Goal: Task Accomplishment & Management: Complete application form

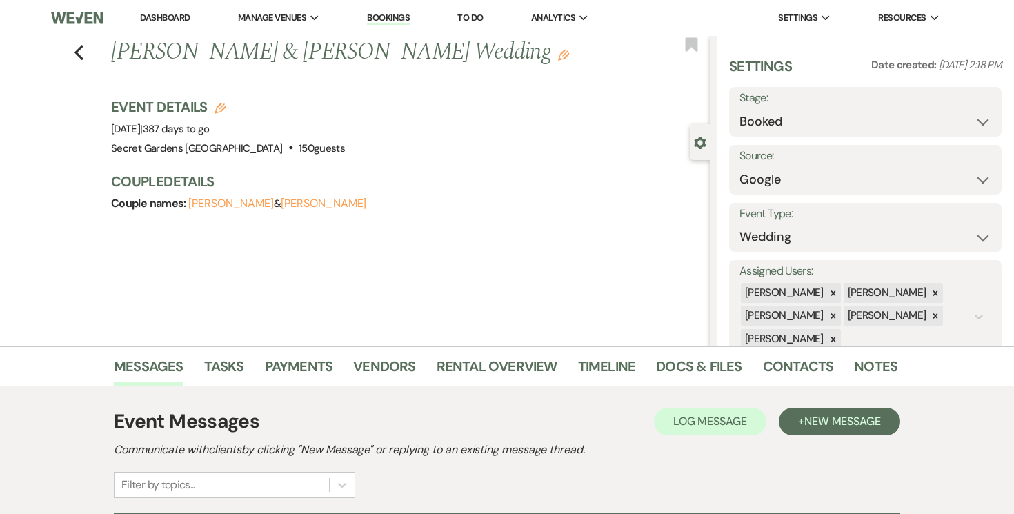
select select "6"
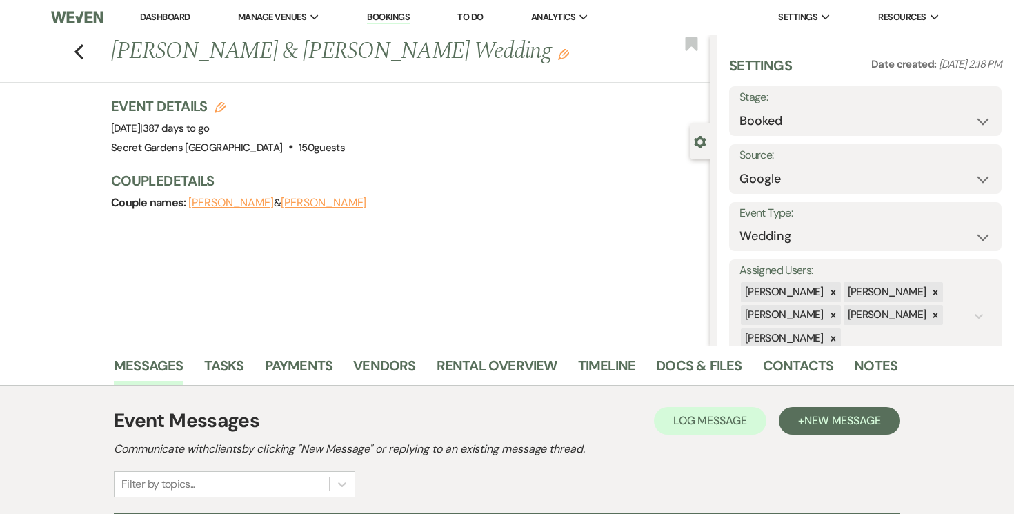
scroll to position [453, 0]
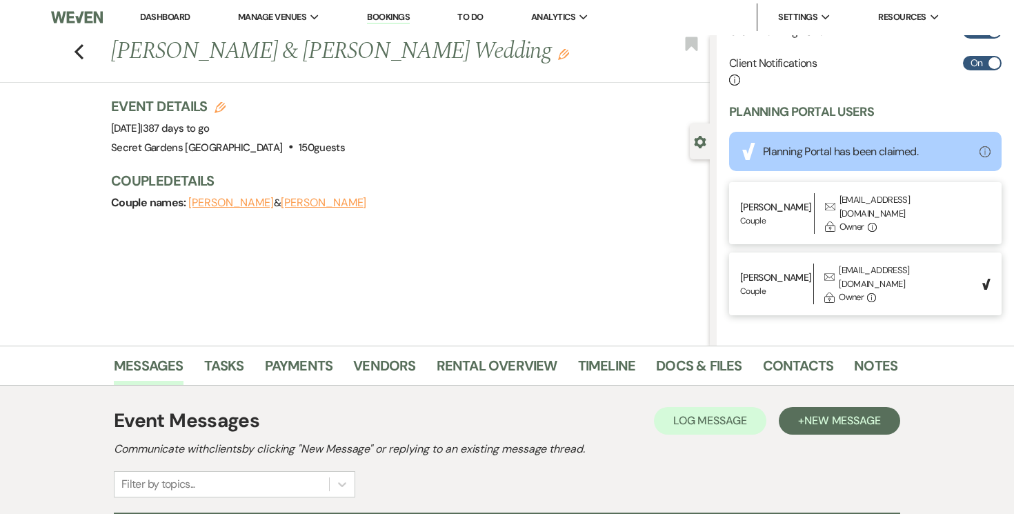
click at [165, 12] on link "Dashboard" at bounding box center [165, 17] width 50 height 12
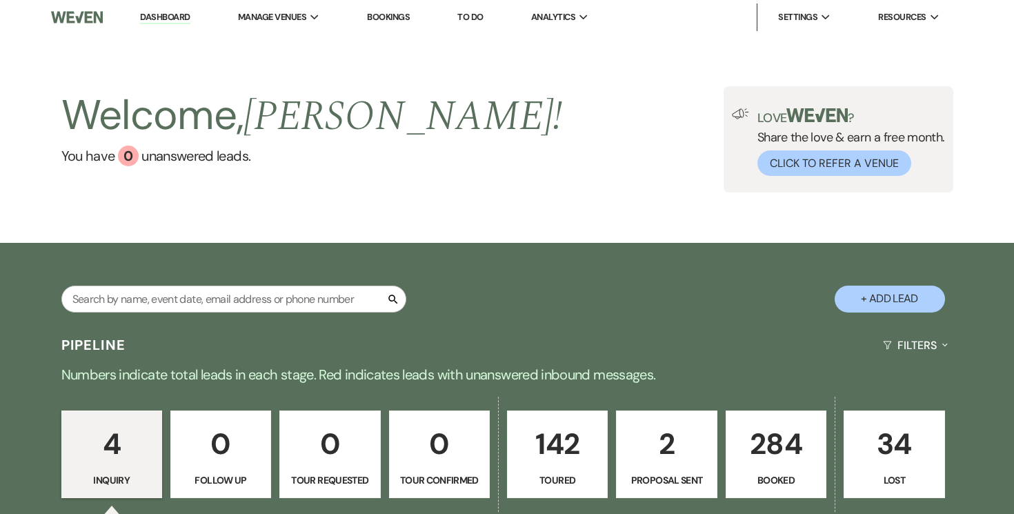
click at [889, 294] on button "+ Add Lead" at bounding box center [890, 299] width 110 height 27
select select "834"
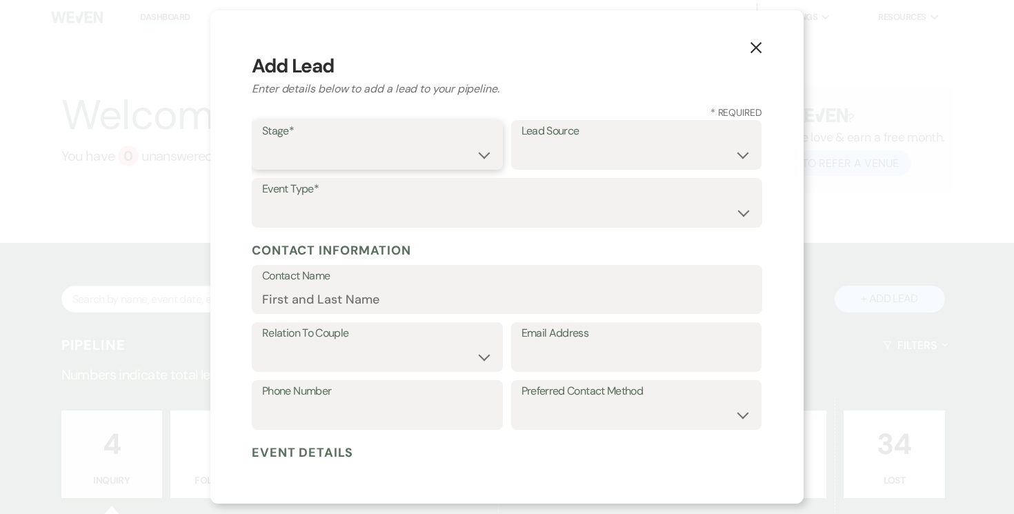
click at [482, 153] on select "Inquiry Follow Up Tour Requested Tour Confirmed Toured Proposal Sent Booked Lost" at bounding box center [377, 154] width 230 height 27
select select "5"
click at [262, 141] on select "Inquiry Follow Up Tour Requested Tour Confirmed Toured Proposal Sent Booked Lost" at bounding box center [377, 154] width 230 height 27
click at [676, 154] on select "Weven Venue Website Instagram Facebook Pinterest Google The Knot Wedding Wire H…" at bounding box center [637, 154] width 230 height 27
select select "7"
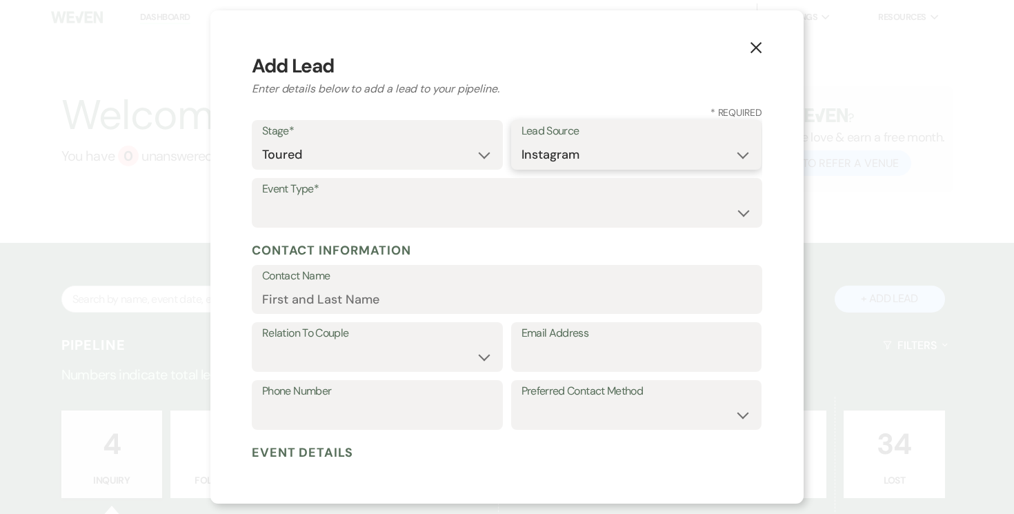
click at [522, 141] on select "Weven Venue Website Instagram Facebook Pinterest Google The Knot Wedding Wire H…" at bounding box center [637, 154] width 230 height 27
click at [511, 209] on select "Wedding Anniversary Party Baby Shower Bachelorette / Bachelor Party Birthday Pa…" at bounding box center [507, 212] width 490 height 27
select select "1"
click at [262, 199] on select "Wedding Anniversary Party Baby Shower Bachelorette / Bachelor Party Birthday Pa…" at bounding box center [507, 212] width 490 height 27
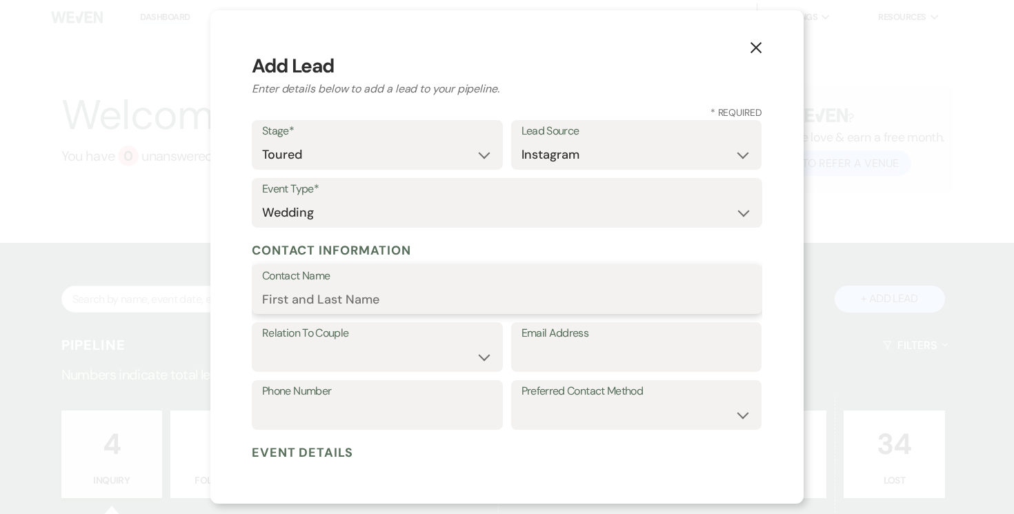
click at [368, 297] on input "Contact Name" at bounding box center [507, 299] width 490 height 27
type input "[PERSON_NAME]"
click at [477, 351] on select "Couple Planner Parent of Couple Family Member Friend Other" at bounding box center [377, 357] width 230 height 27
select select "1"
click at [262, 344] on select "Couple Planner Parent of Couple Family Member Friend Other" at bounding box center [377, 357] width 230 height 27
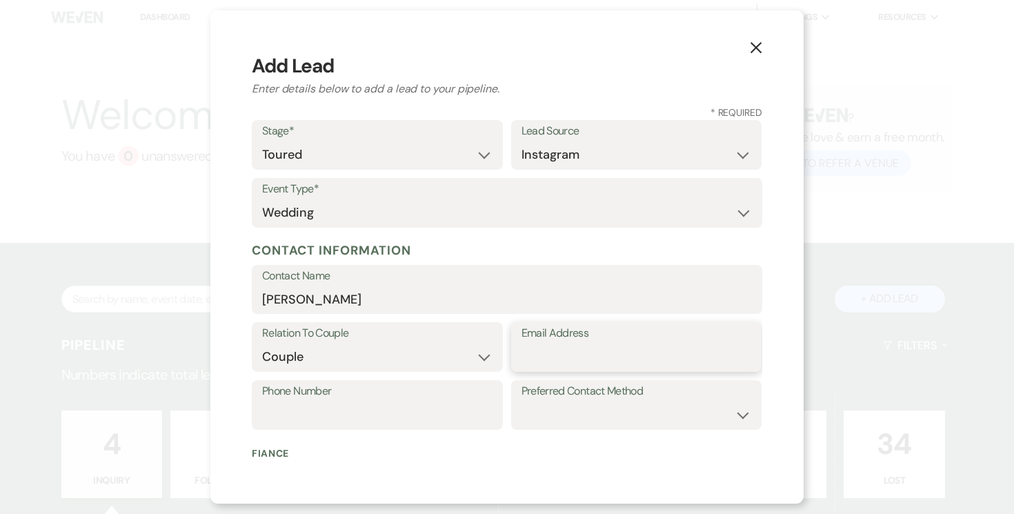
click at [590, 360] on input "Email Address" at bounding box center [637, 357] width 230 height 27
type input "[EMAIL_ADDRESS][DOMAIN_NAME]"
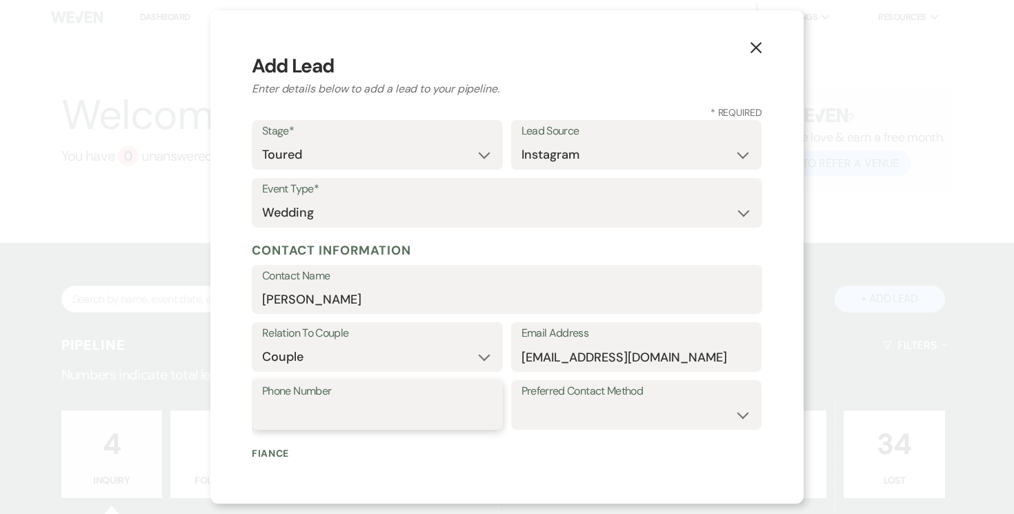
click at [434, 413] on input "Phone Number" at bounding box center [377, 415] width 230 height 27
type input "[PHONE_NUMBER]"
click at [610, 405] on select "Email Phone Text" at bounding box center [637, 415] width 230 height 27
select select "text"
click at [522, 402] on select "Email Phone Text" at bounding box center [637, 415] width 230 height 27
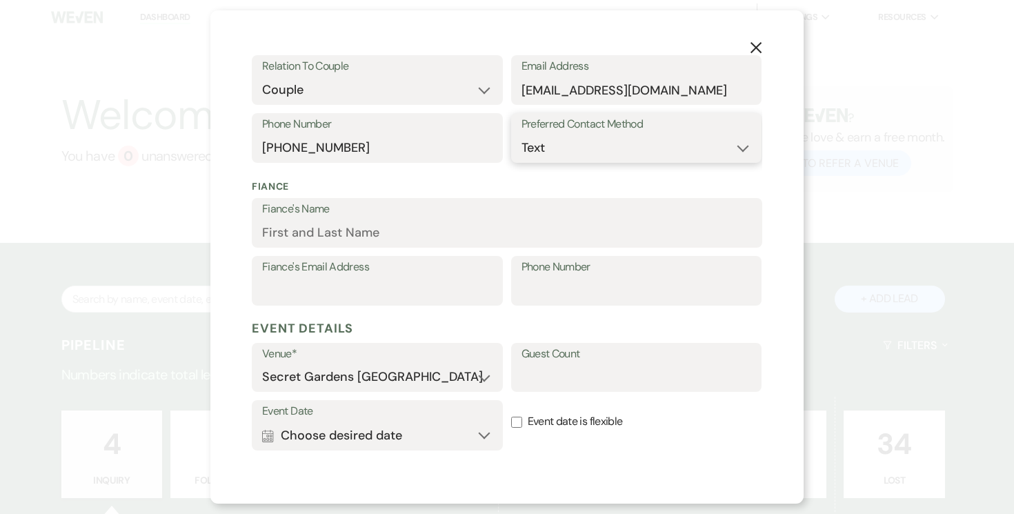
scroll to position [271, 0]
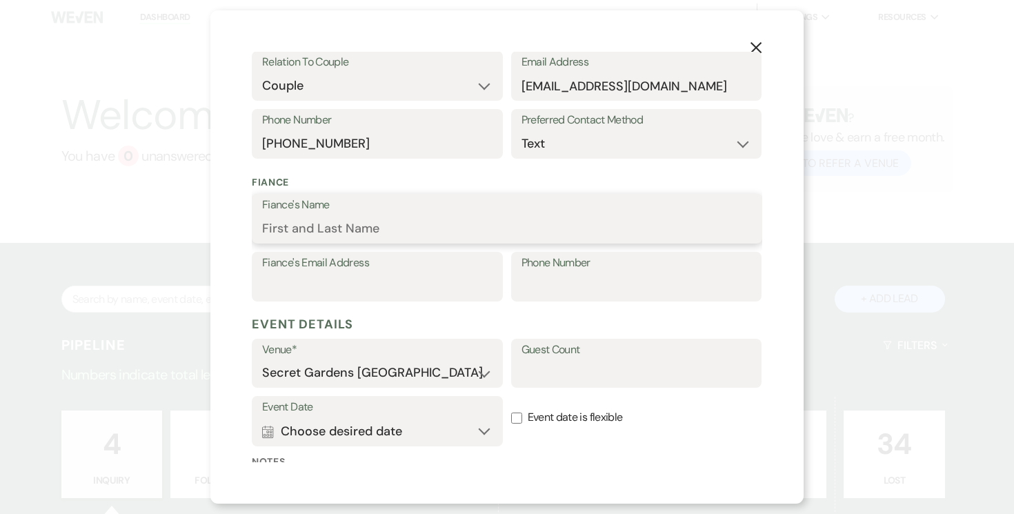
click at [393, 226] on input "Fiance's Name" at bounding box center [507, 228] width 490 height 27
type input "[PERSON_NAME]"
click at [348, 293] on input "Fiance's Email Address" at bounding box center [377, 286] width 230 height 27
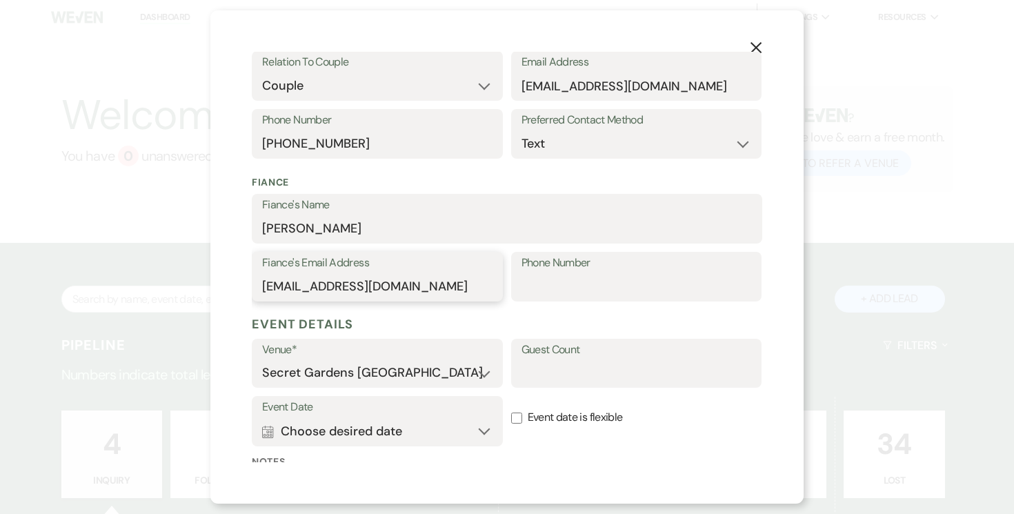
type input "[EMAIL_ADDRESS][DOMAIN_NAME]"
click at [601, 279] on input "Phone Number" at bounding box center [637, 286] width 230 height 27
type input "[PHONE_NUMBER]"
click at [648, 370] on input "Guest Count" at bounding box center [637, 373] width 230 height 27
type input "120"
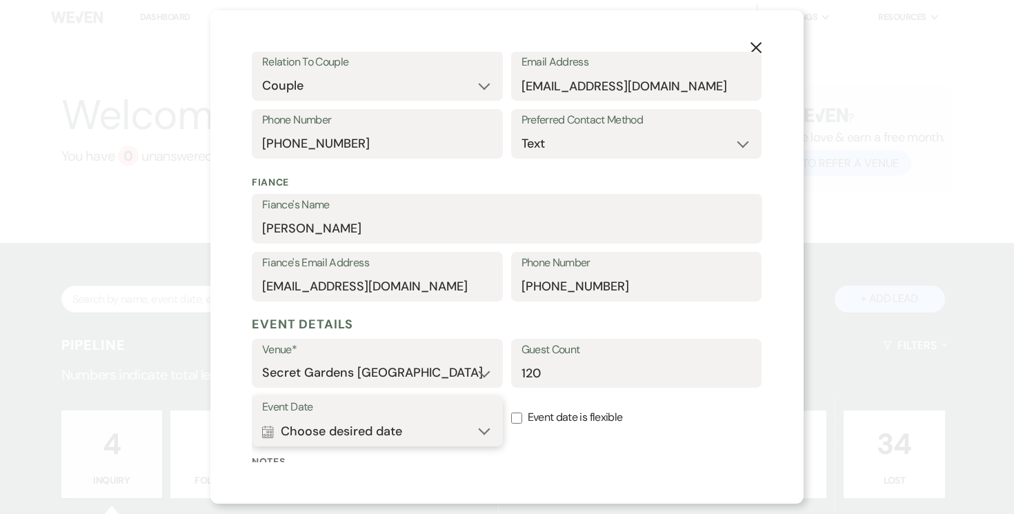
click at [489, 431] on button "Calendar Choose desired date Expand" at bounding box center [377, 431] width 230 height 28
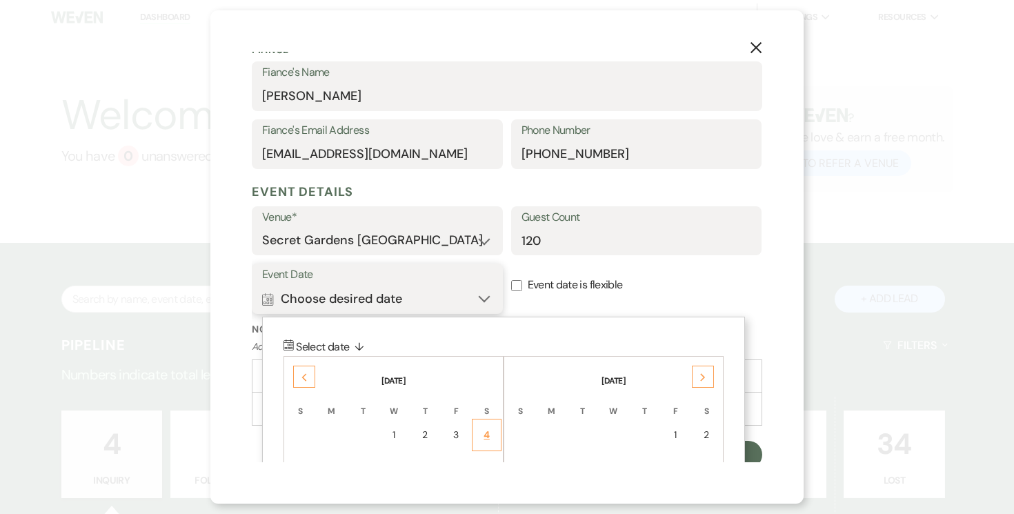
scroll to position [408, 0]
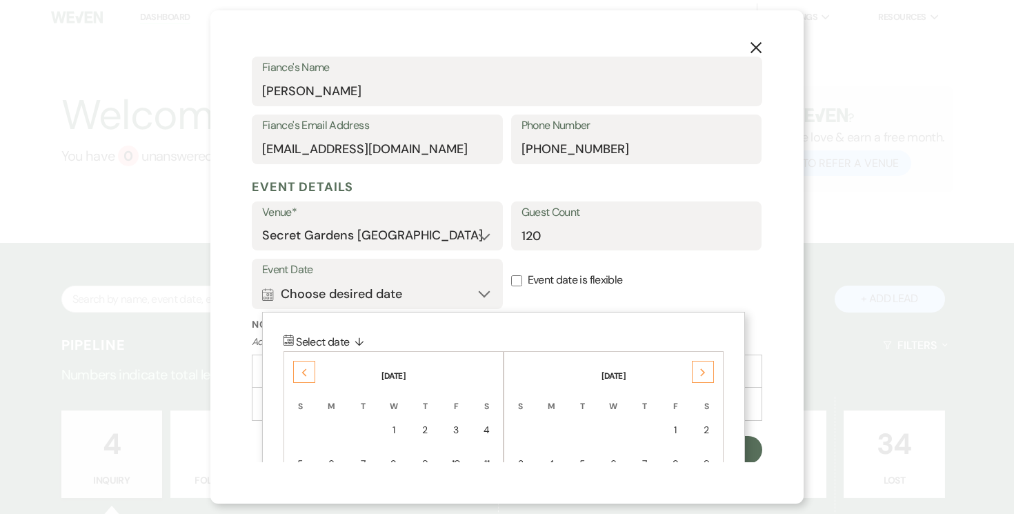
click at [700, 368] on use at bounding box center [702, 372] width 5 height 8
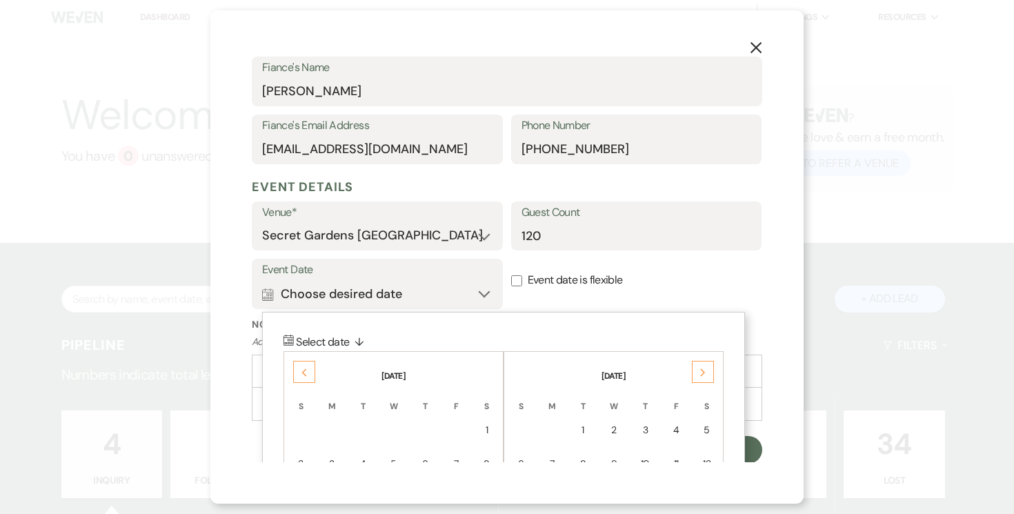
click at [700, 368] on use at bounding box center [702, 372] width 5 height 8
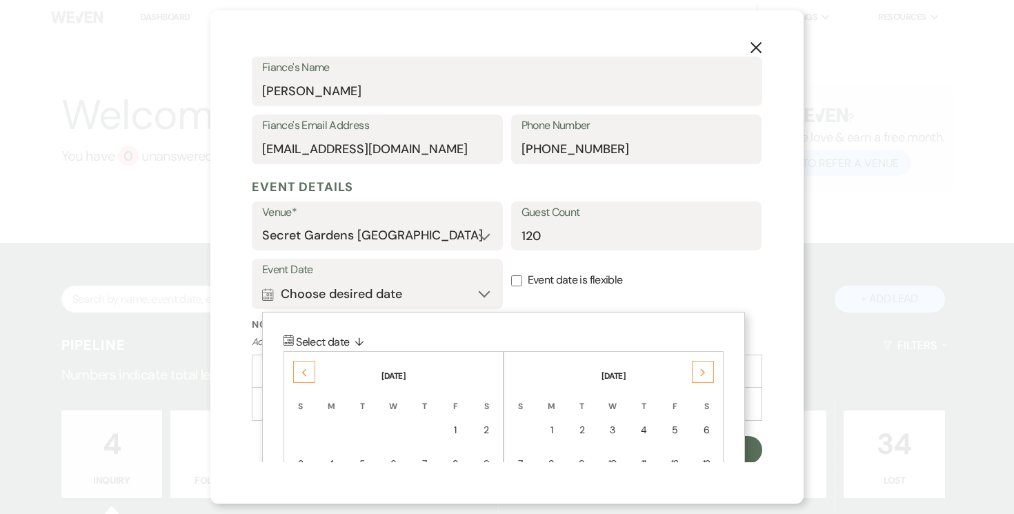
click at [700, 368] on use at bounding box center [702, 372] width 5 height 8
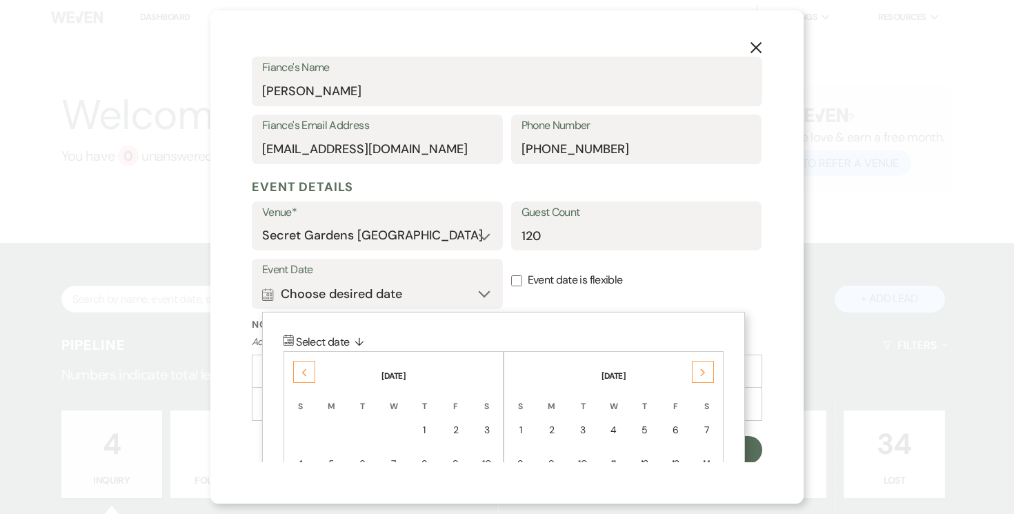
click at [700, 368] on use at bounding box center [702, 372] width 5 height 8
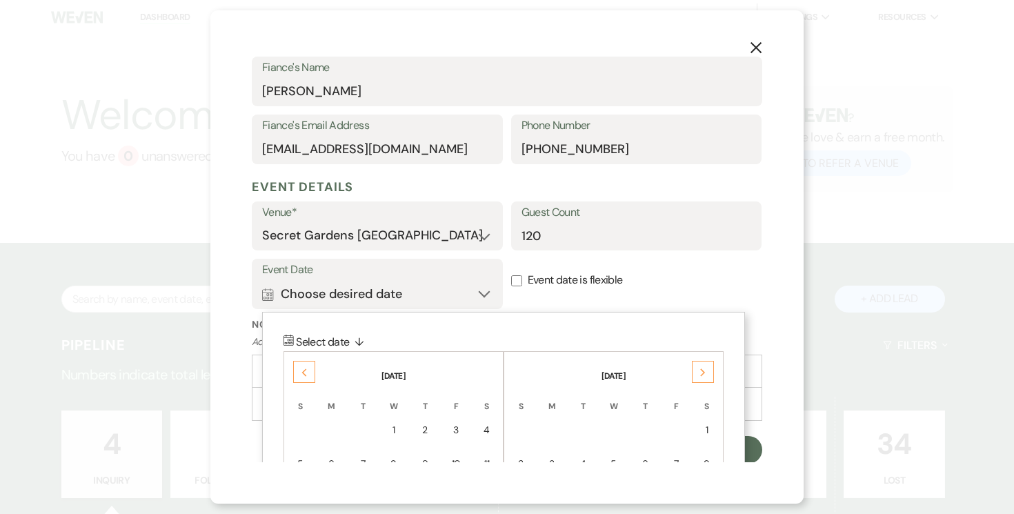
click at [700, 368] on use at bounding box center [702, 372] width 5 height 8
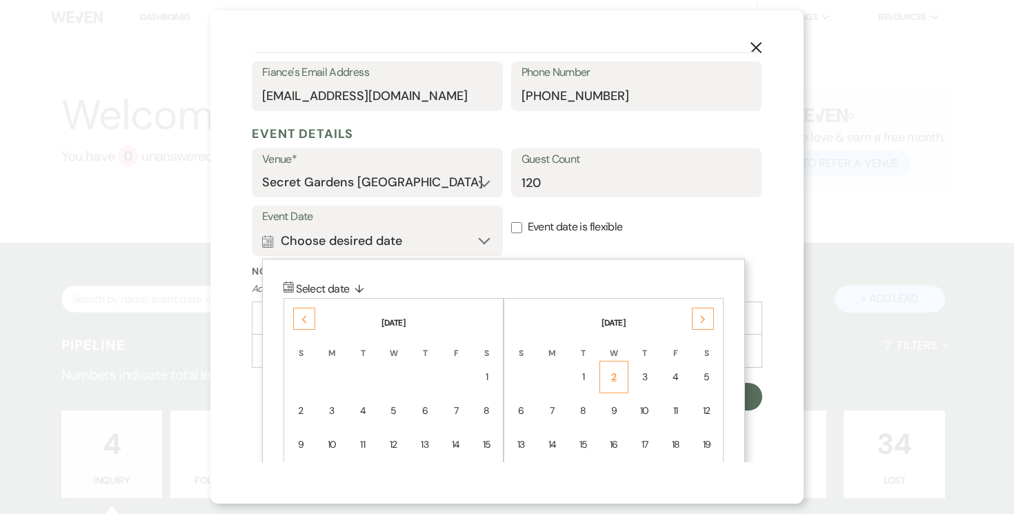
scroll to position [519, 0]
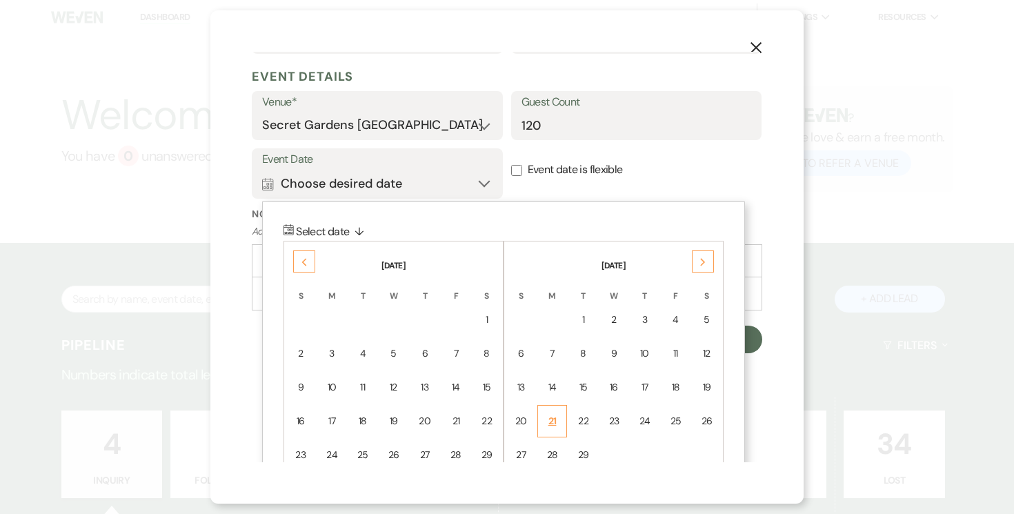
click at [549, 419] on div "21" at bounding box center [553, 421] width 12 height 14
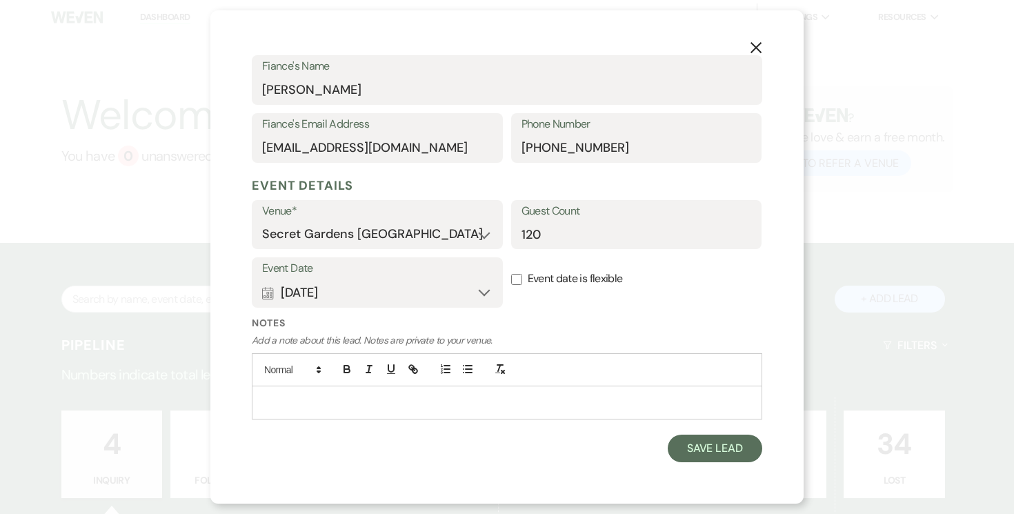
scroll to position [408, 0]
click at [703, 445] on button "Save Lead" at bounding box center [715, 450] width 95 height 28
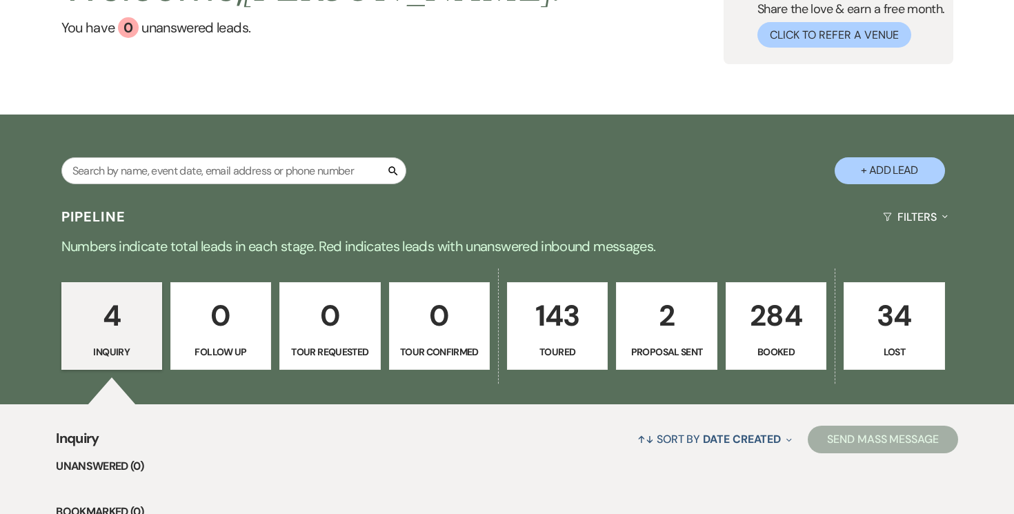
scroll to position [187, 0]
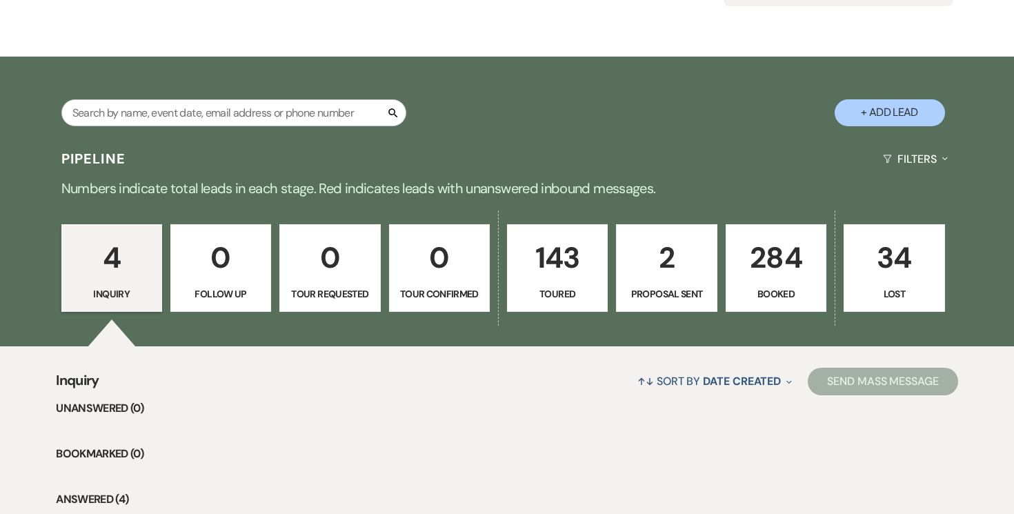
click at [553, 253] on p "143" at bounding box center [557, 258] width 83 height 46
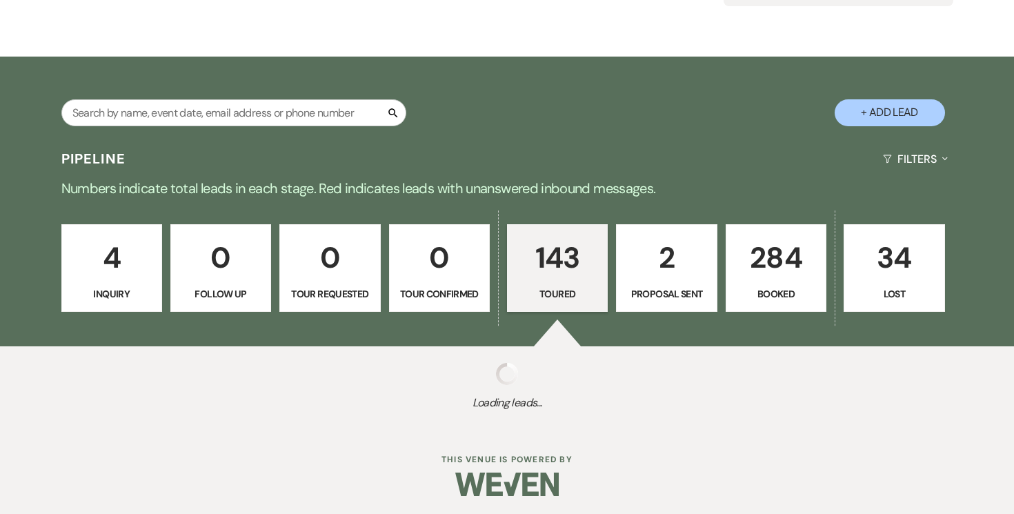
select select "5"
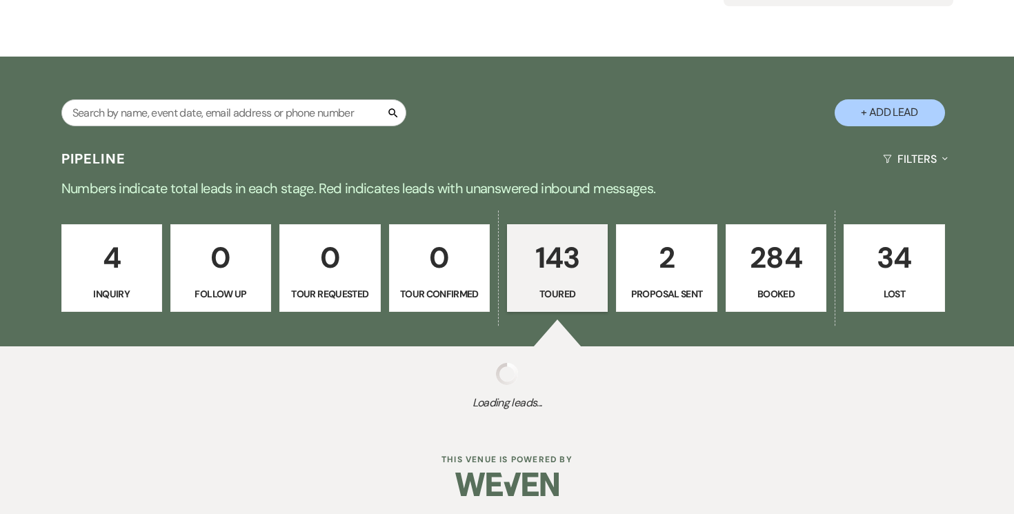
select select "5"
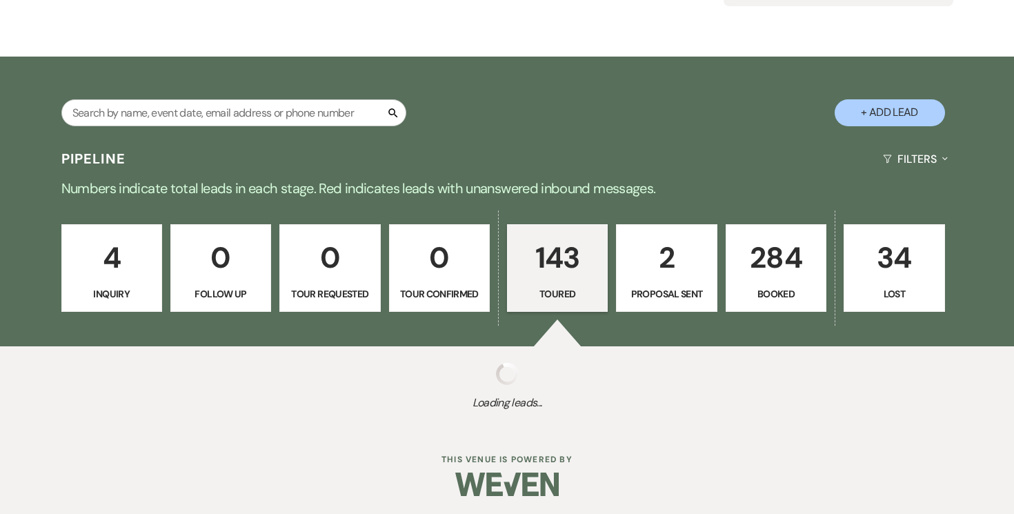
select select "5"
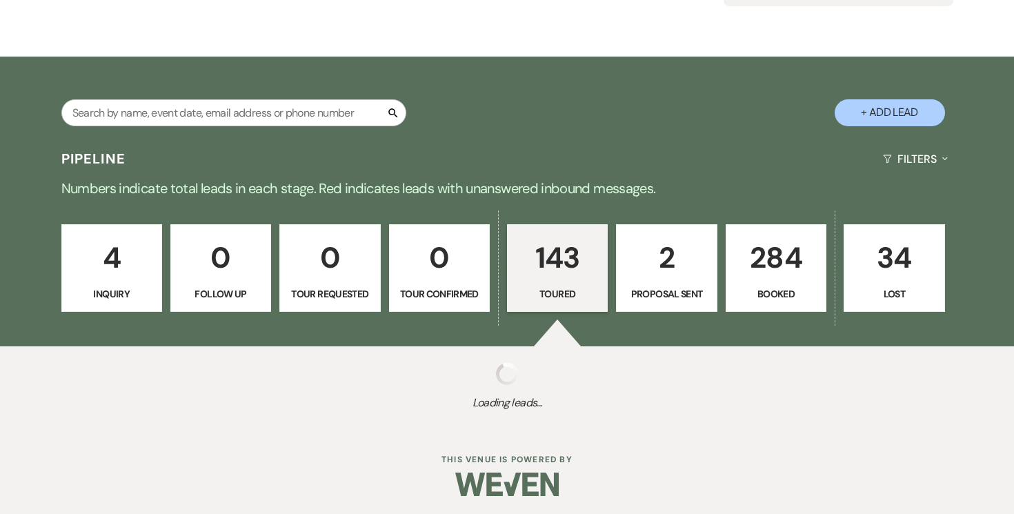
select select "5"
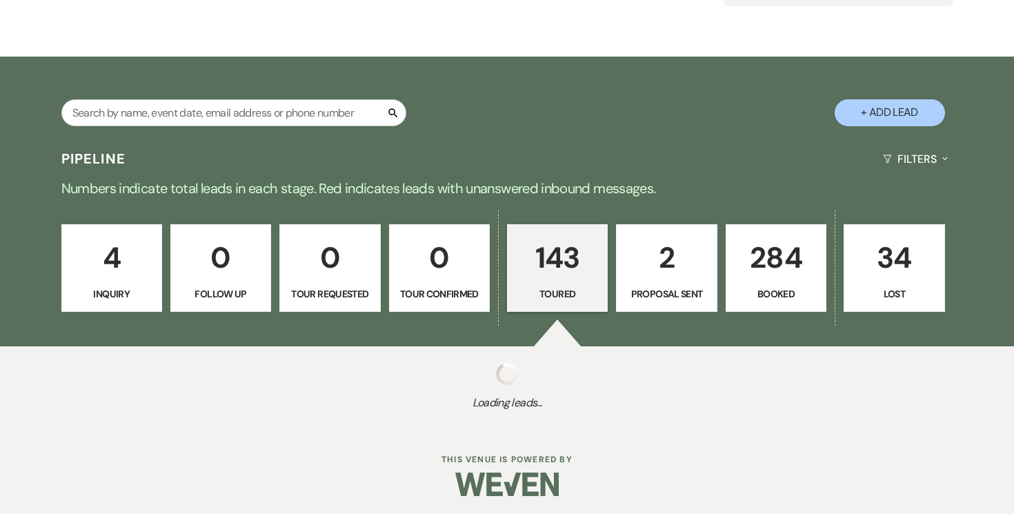
select select "5"
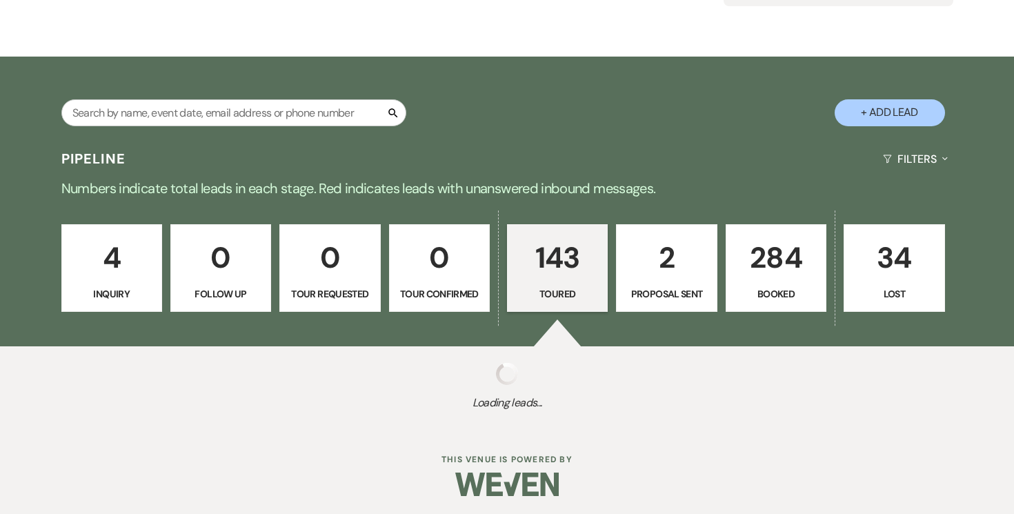
select select "5"
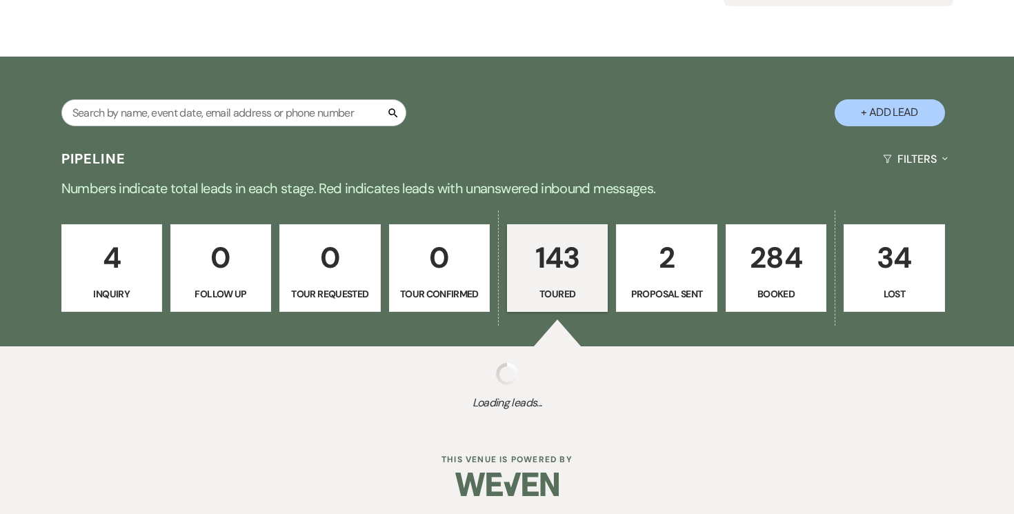
select select "5"
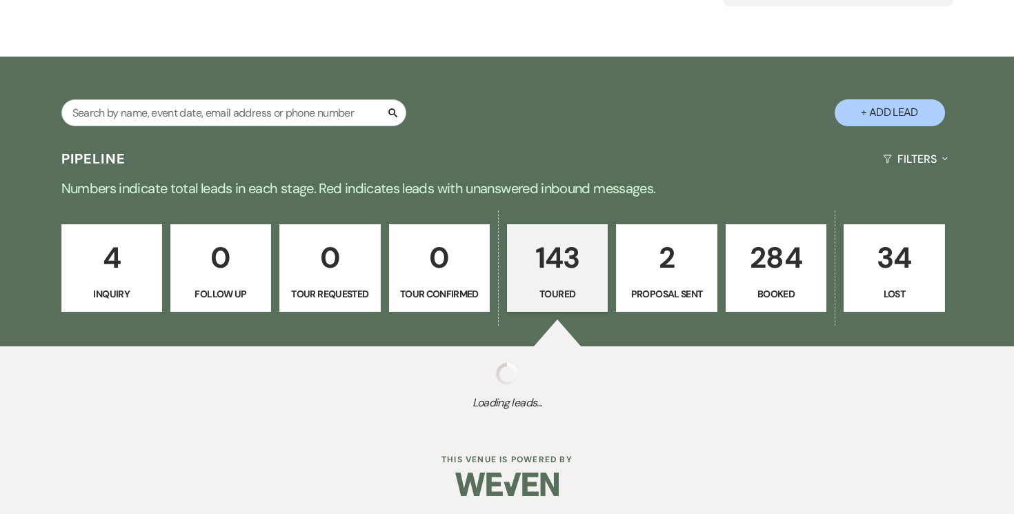
select select "5"
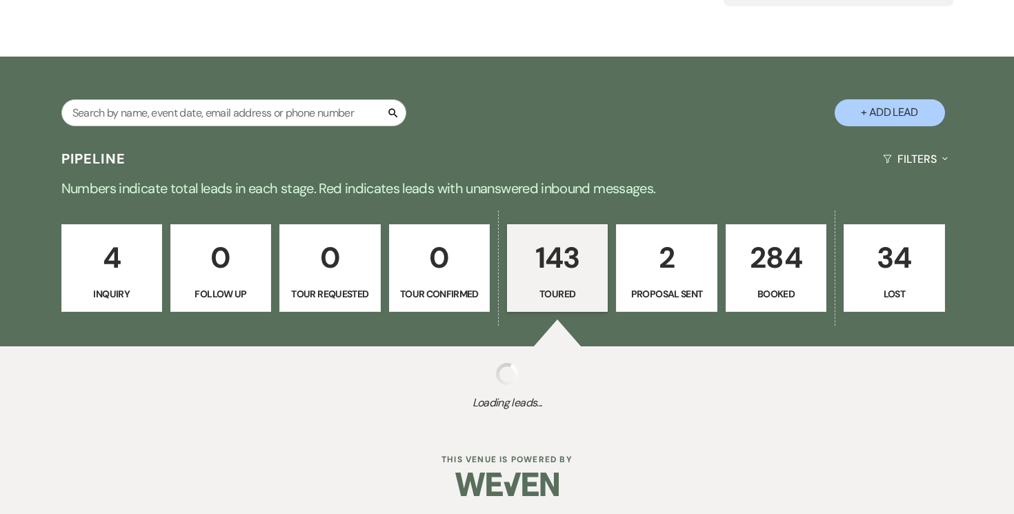
select select "5"
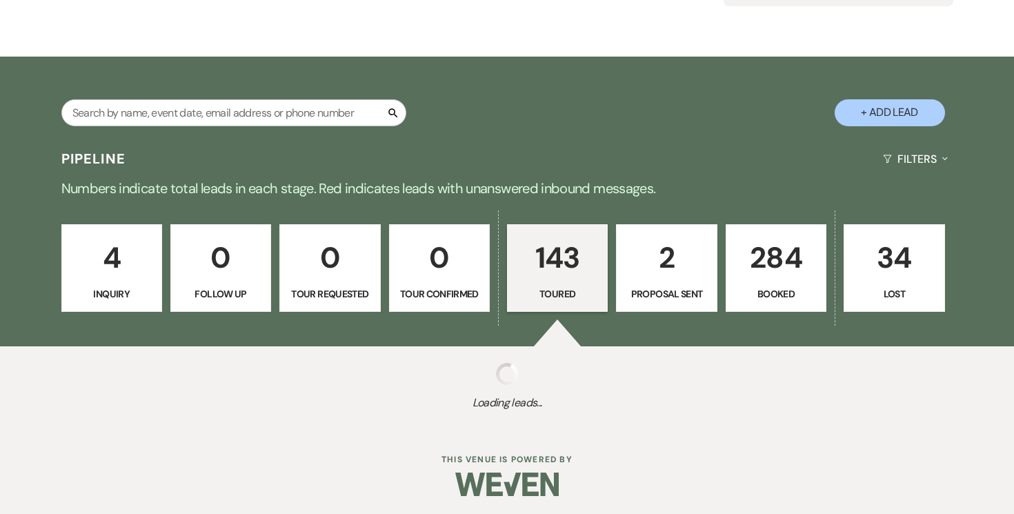
select select "5"
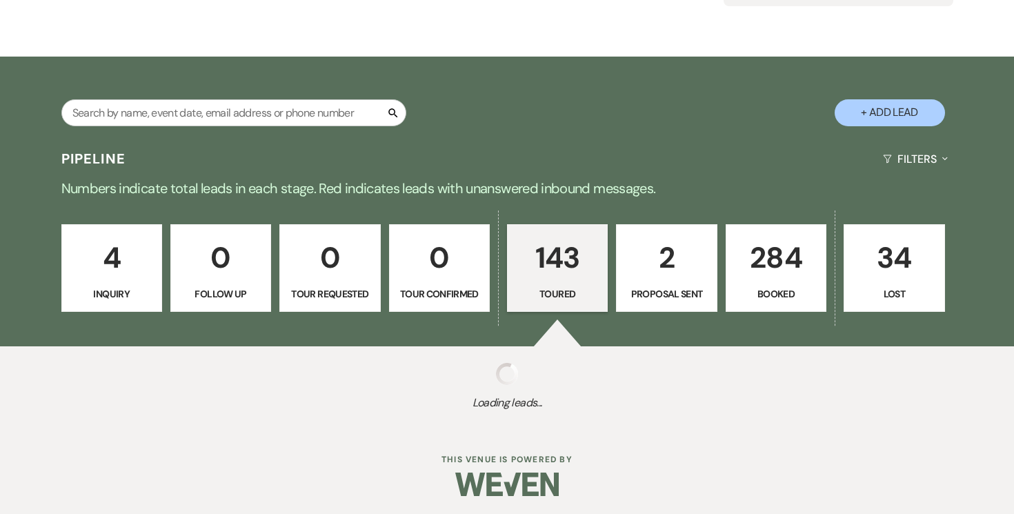
select select "5"
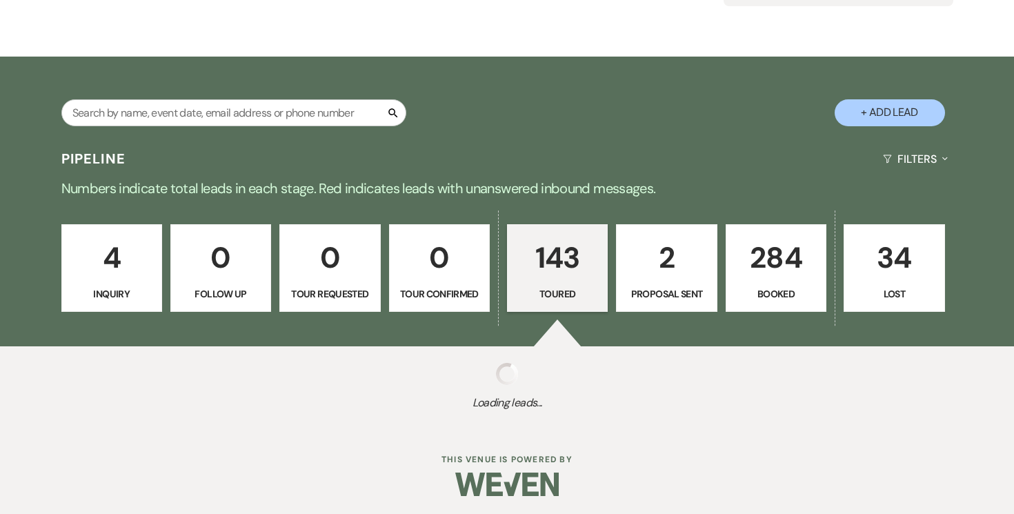
select select "5"
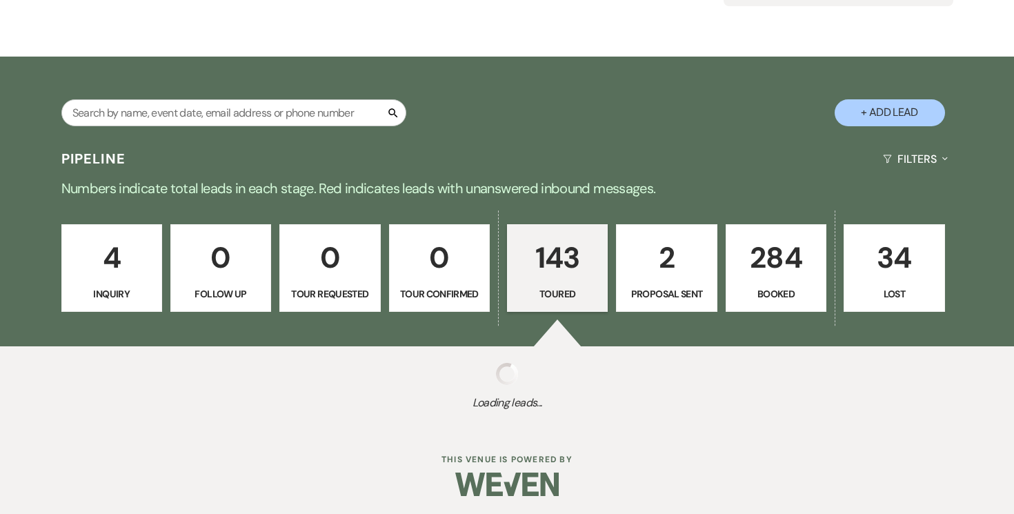
select select "5"
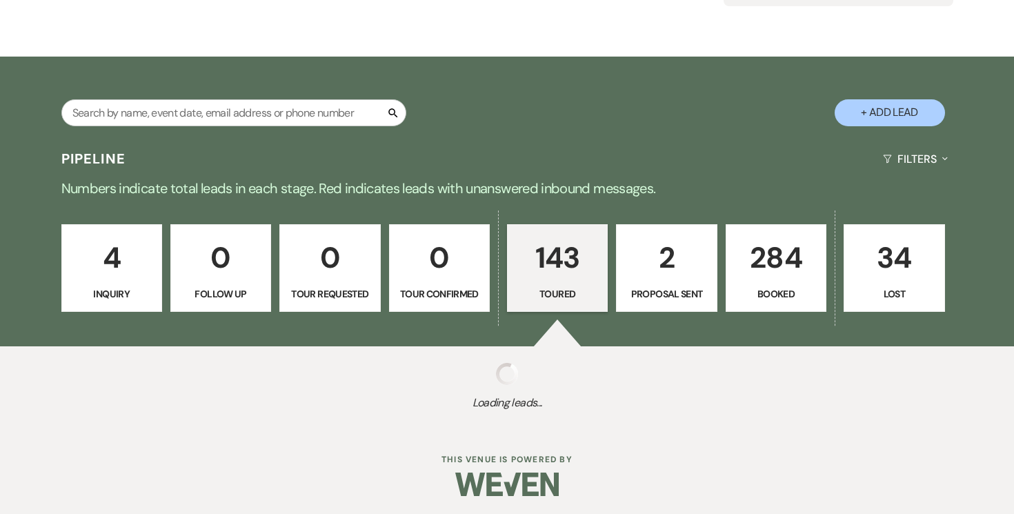
select select "5"
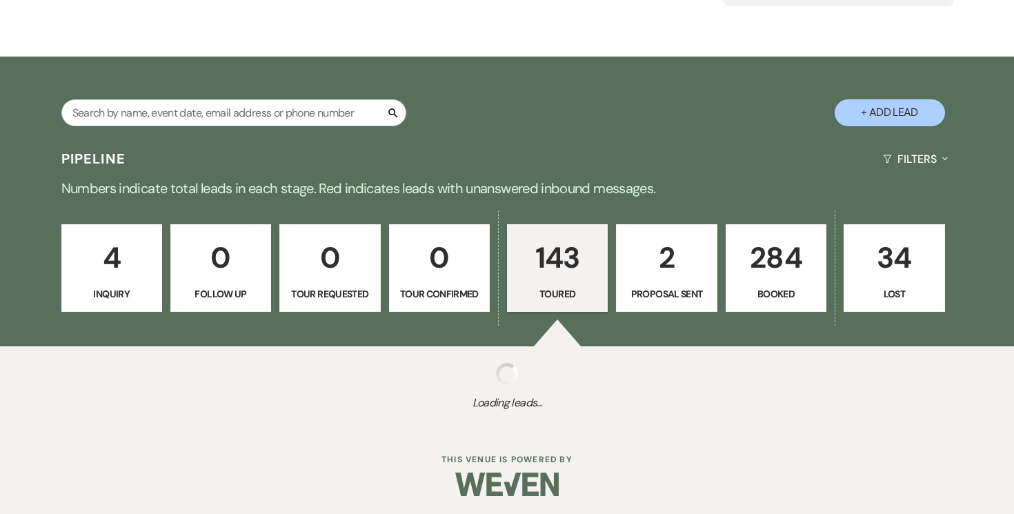
select select "5"
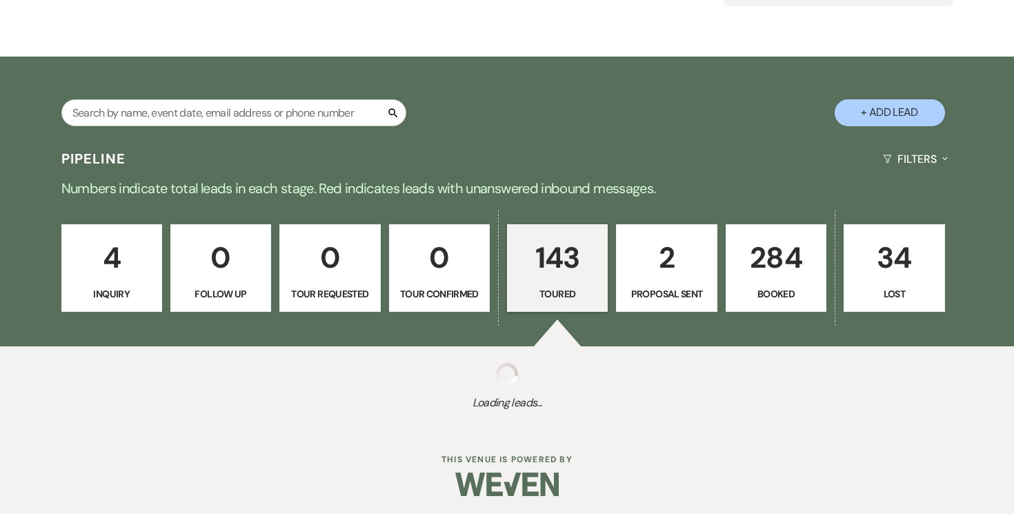
select select "5"
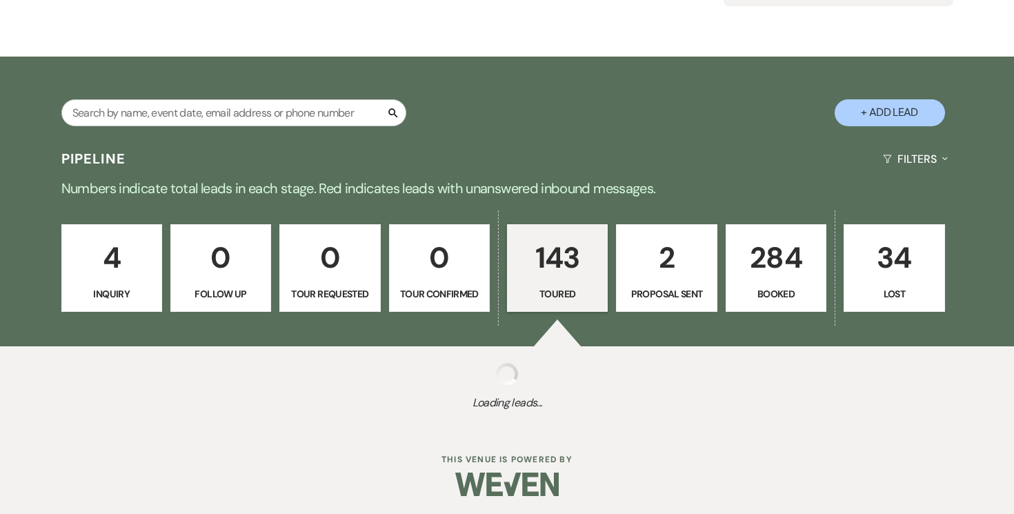
select select "5"
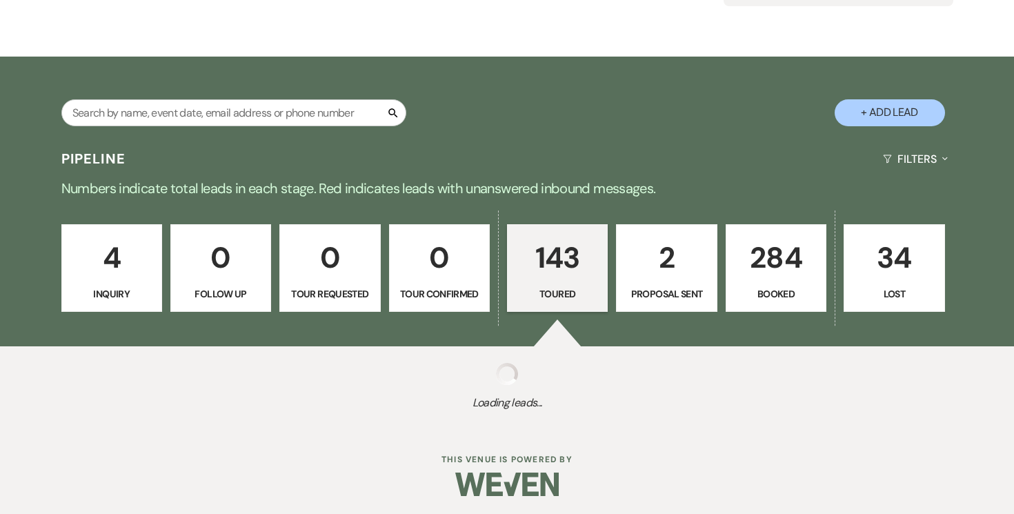
select select "5"
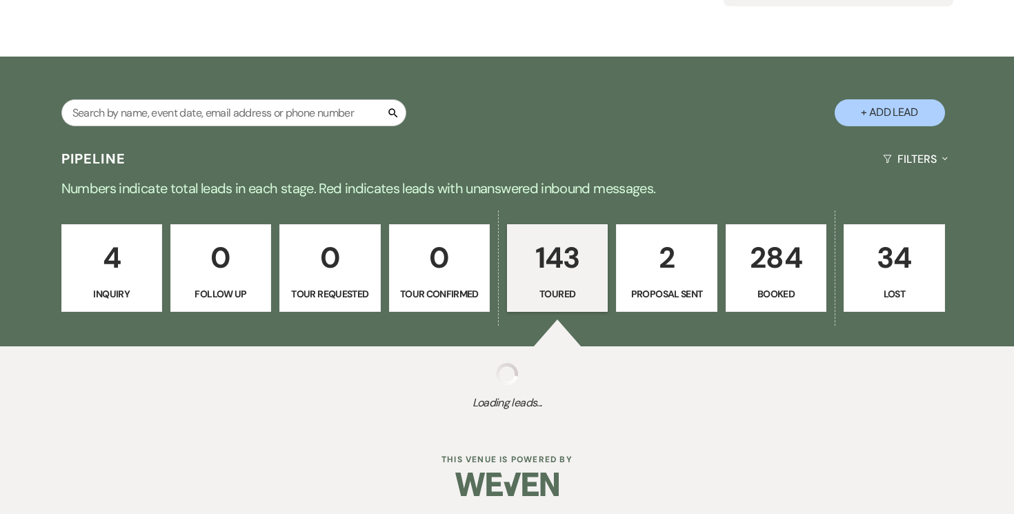
select select "5"
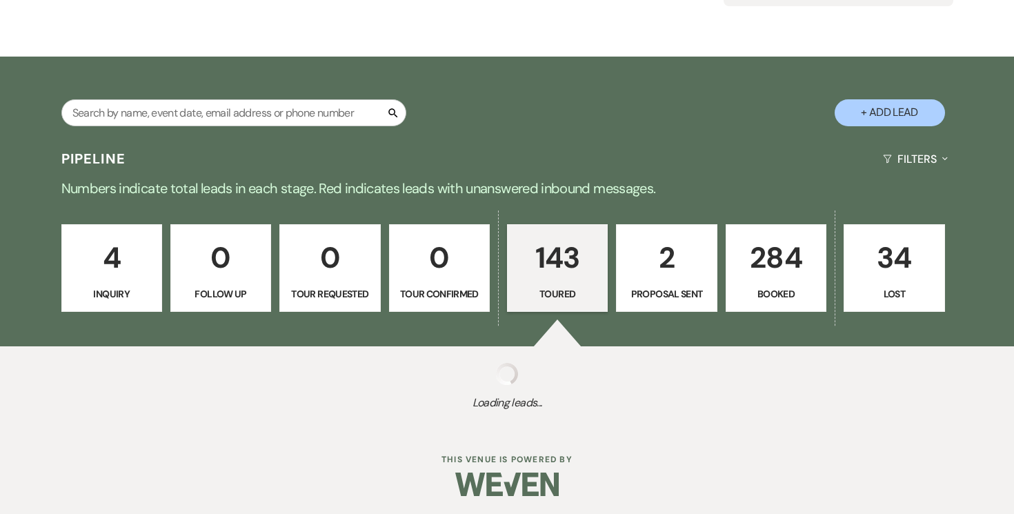
select select "5"
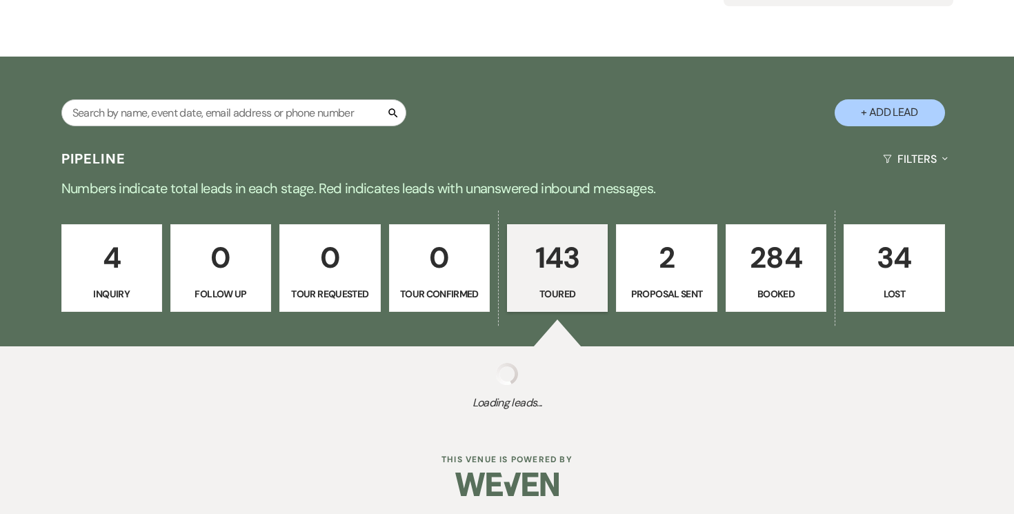
select select "5"
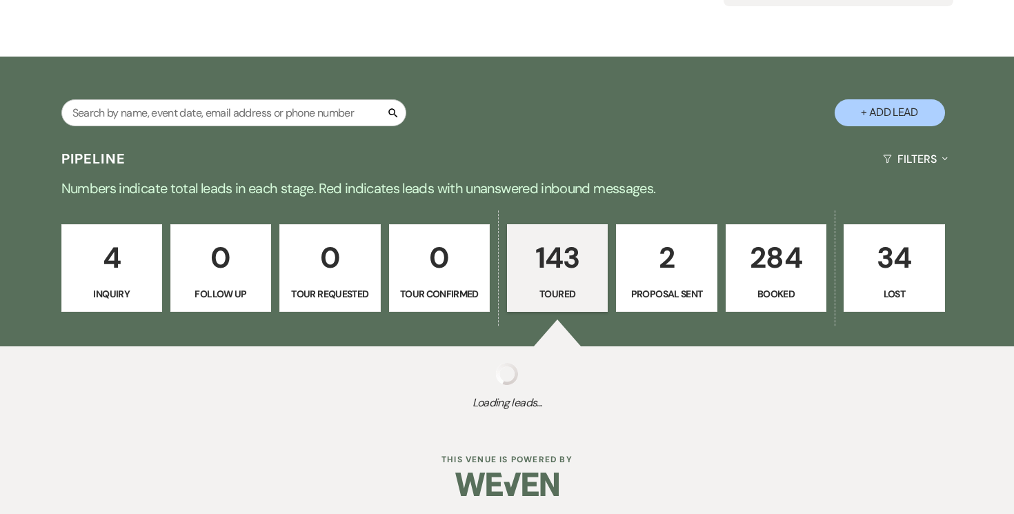
select select "5"
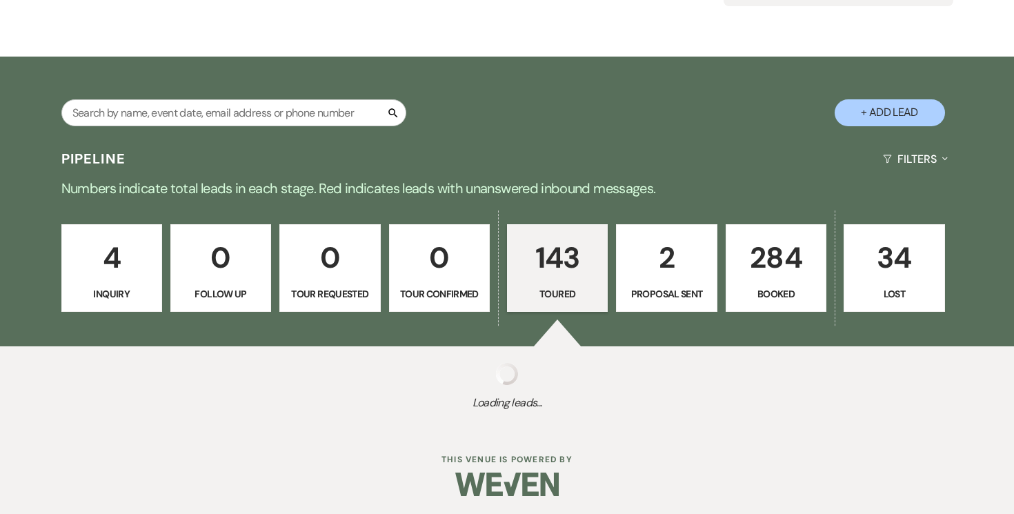
select select "5"
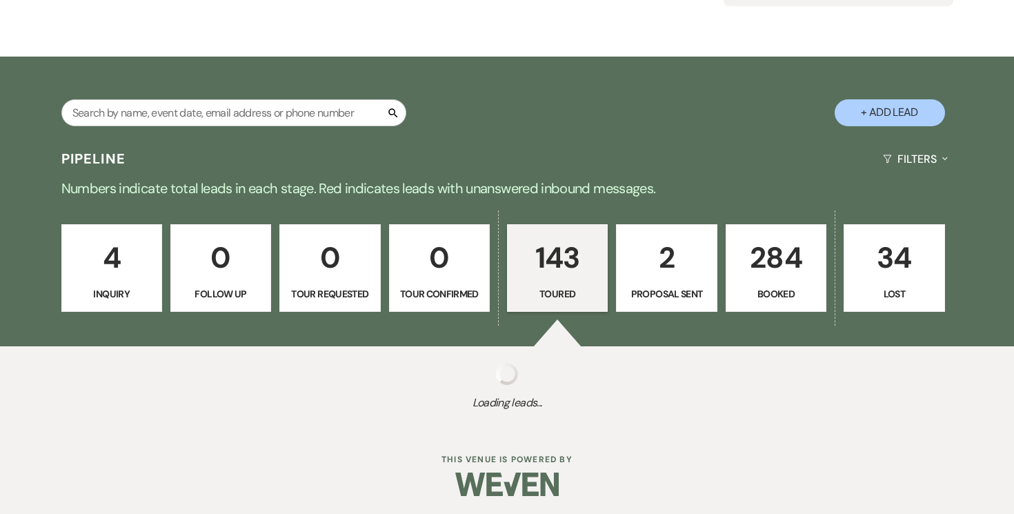
select select "5"
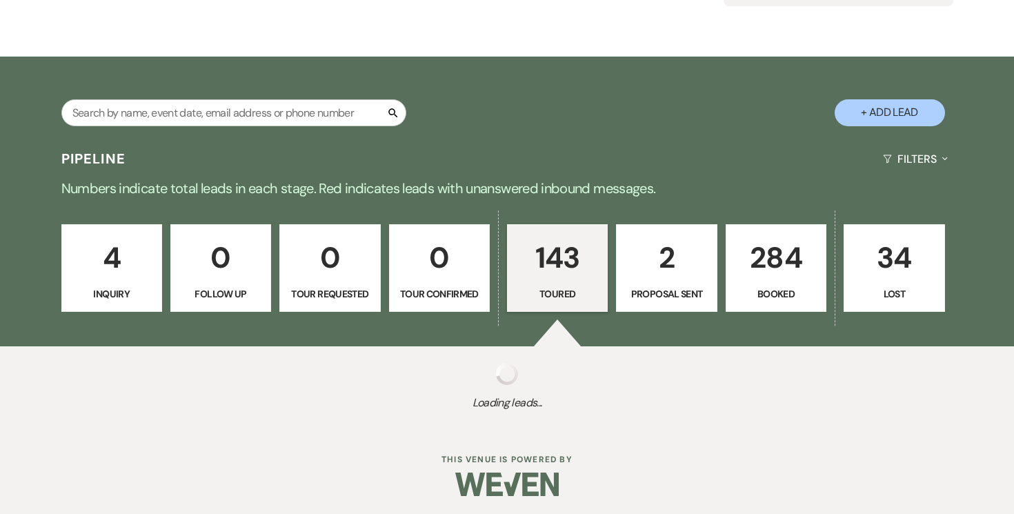
select select "5"
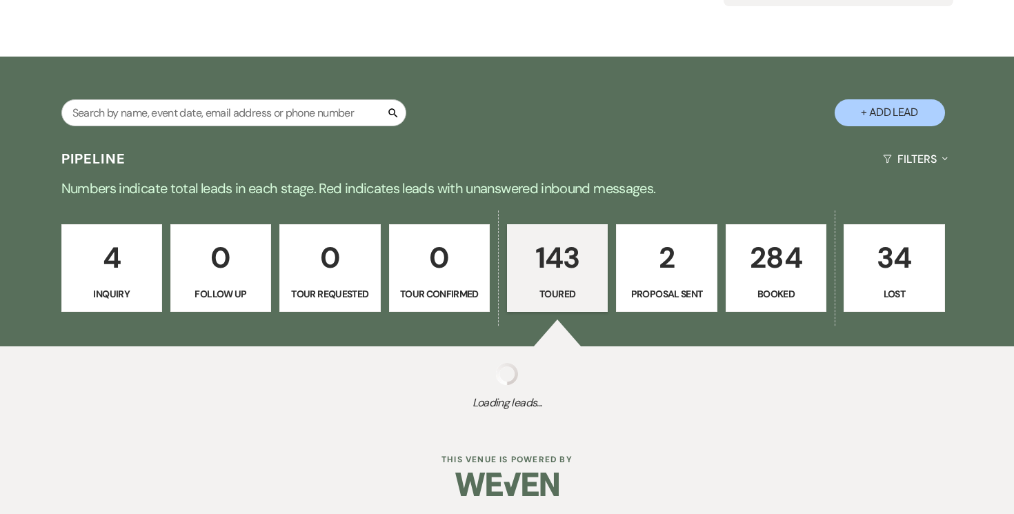
select select "5"
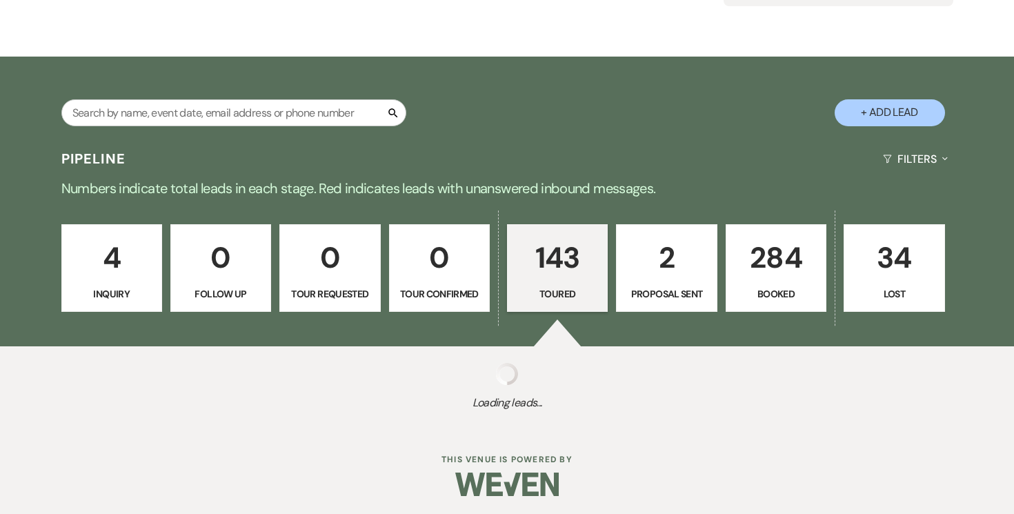
select select "5"
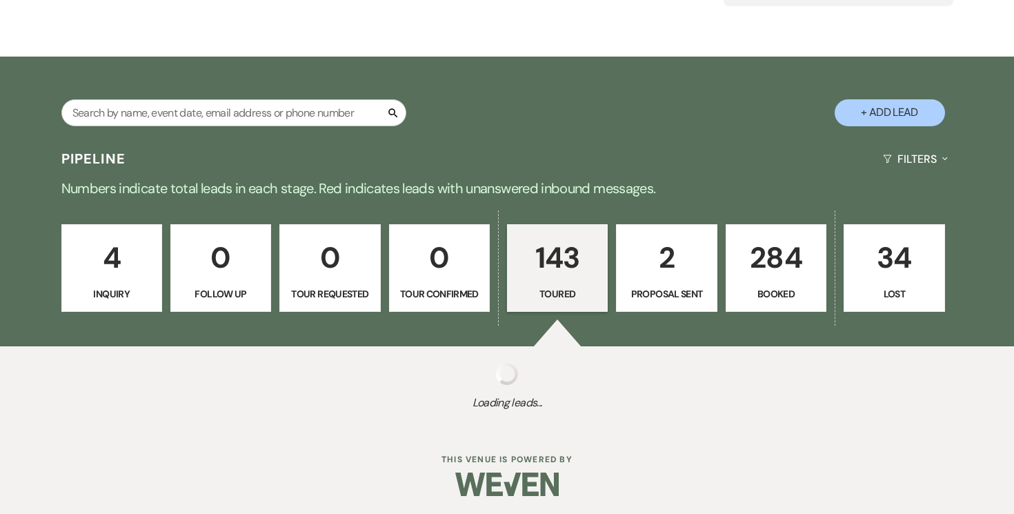
select select "5"
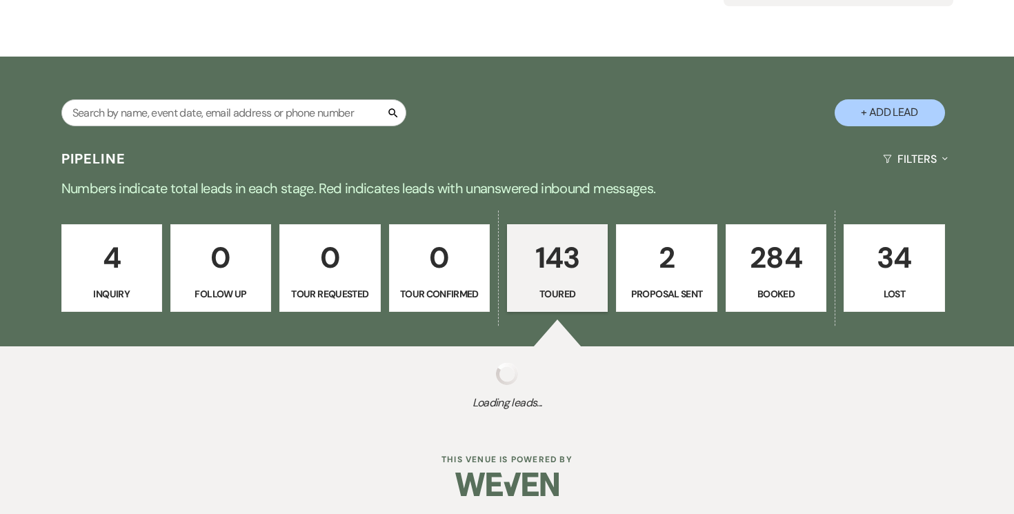
select select "5"
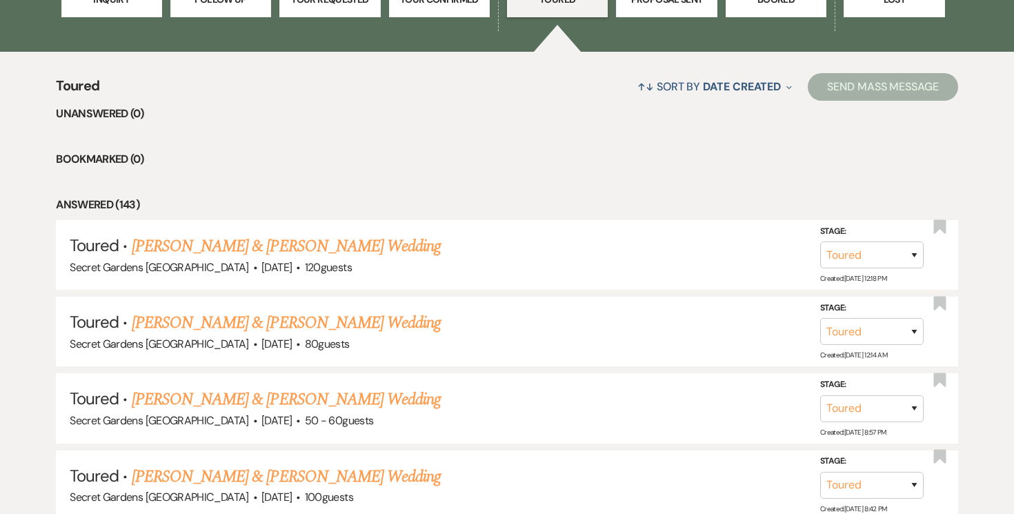
scroll to position [515, 0]
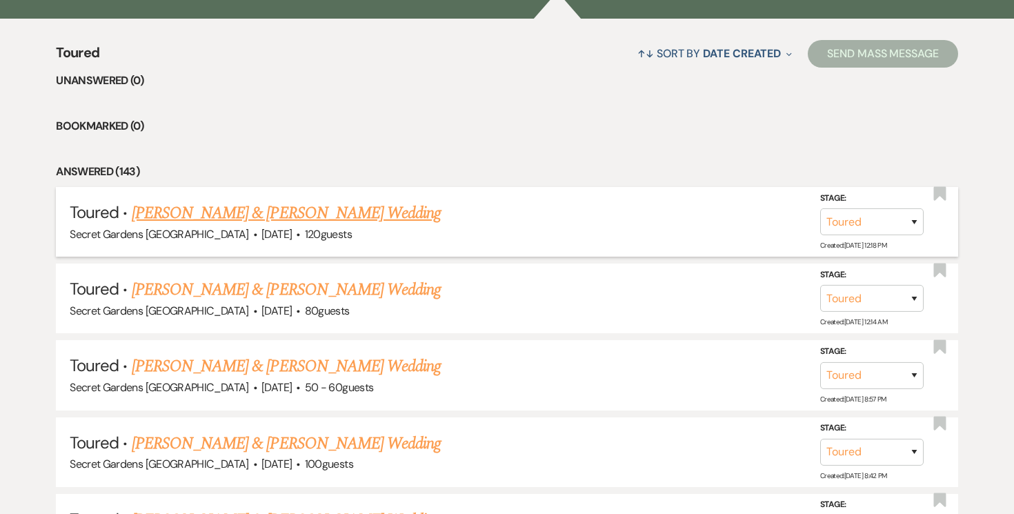
click at [277, 206] on link "[PERSON_NAME] & [PERSON_NAME] Wedding" at bounding box center [286, 213] width 309 height 25
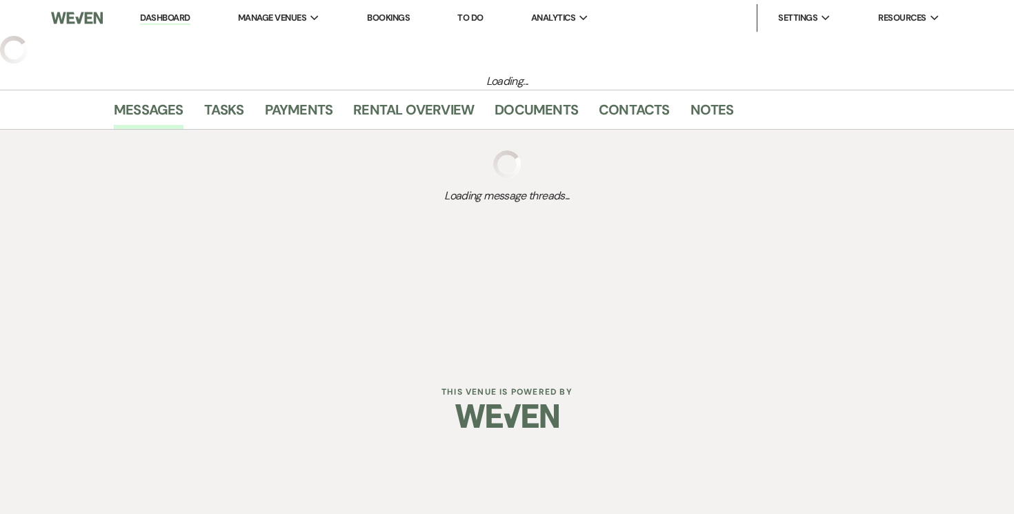
select select "5"
select select "7"
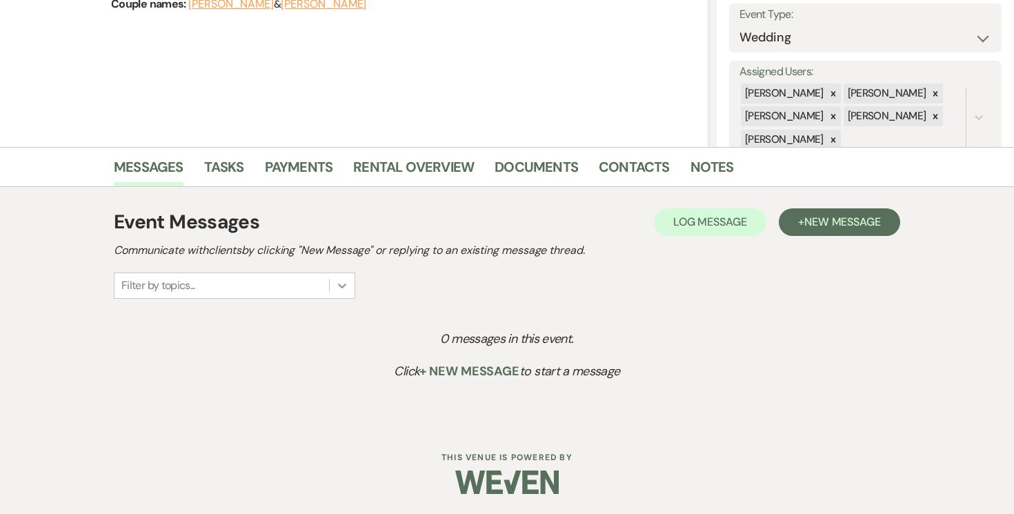
scroll to position [200, 0]
click at [853, 218] on span "New Message" at bounding box center [843, 221] width 77 height 14
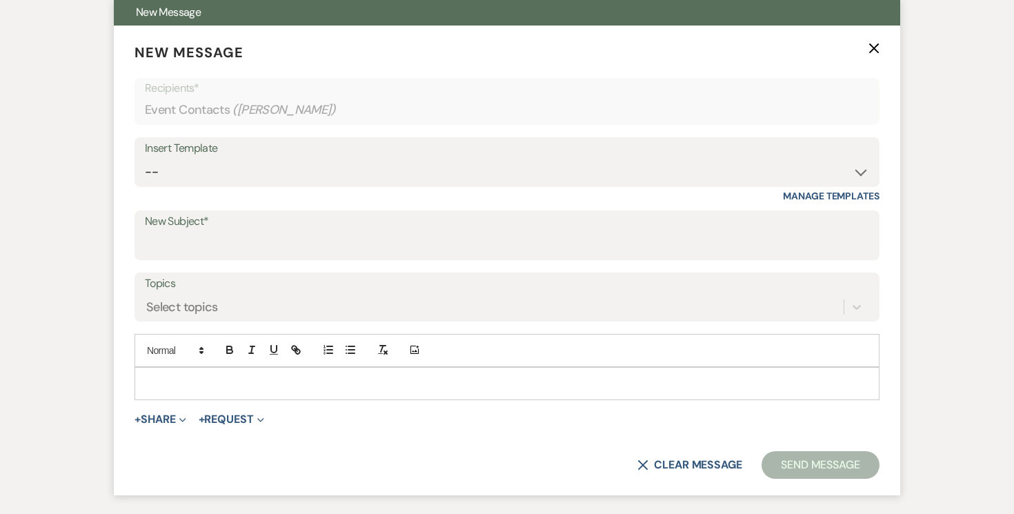
scroll to position [526, 0]
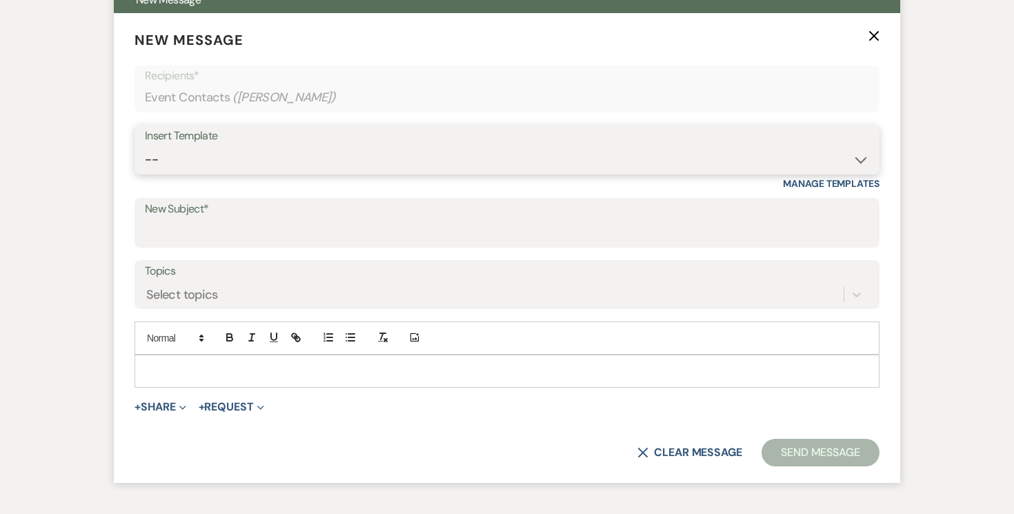
click at [863, 160] on select "-- Weven Planning Portal Introduction (Booked Events) Tour Request Response Fol…" at bounding box center [507, 159] width 725 height 27
select select "5733"
click at [145, 146] on select "-- Weven Planning Portal Introduction (Booked Events) Tour Request Response Fol…" at bounding box center [507, 159] width 725 height 27
type input "Venue Tour Follow Up"
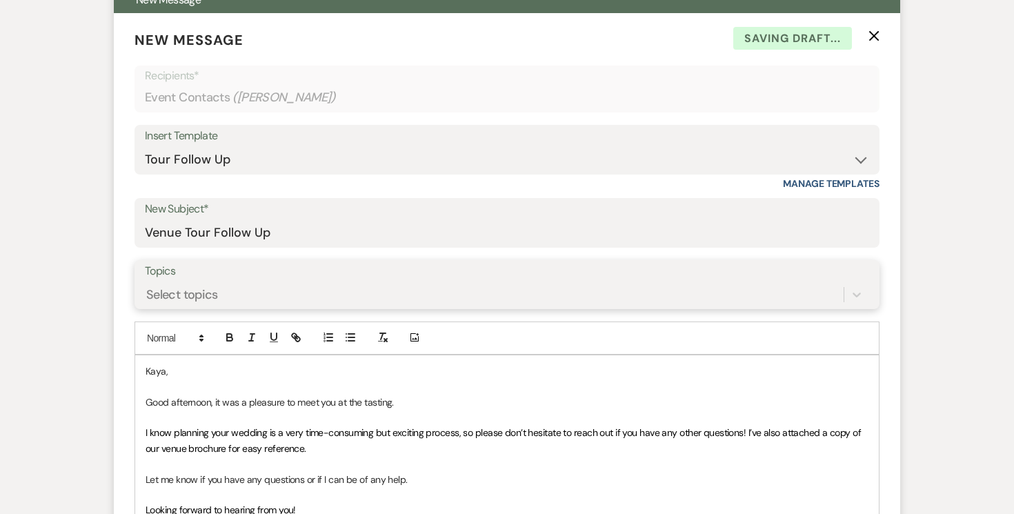
click at [524, 293] on div "Select topics" at bounding box center [494, 294] width 699 height 24
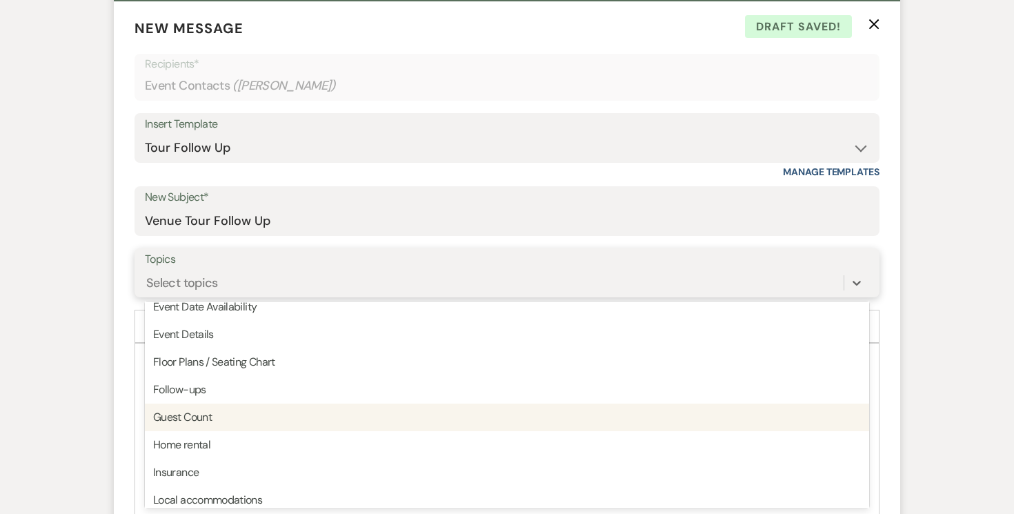
scroll to position [351, 0]
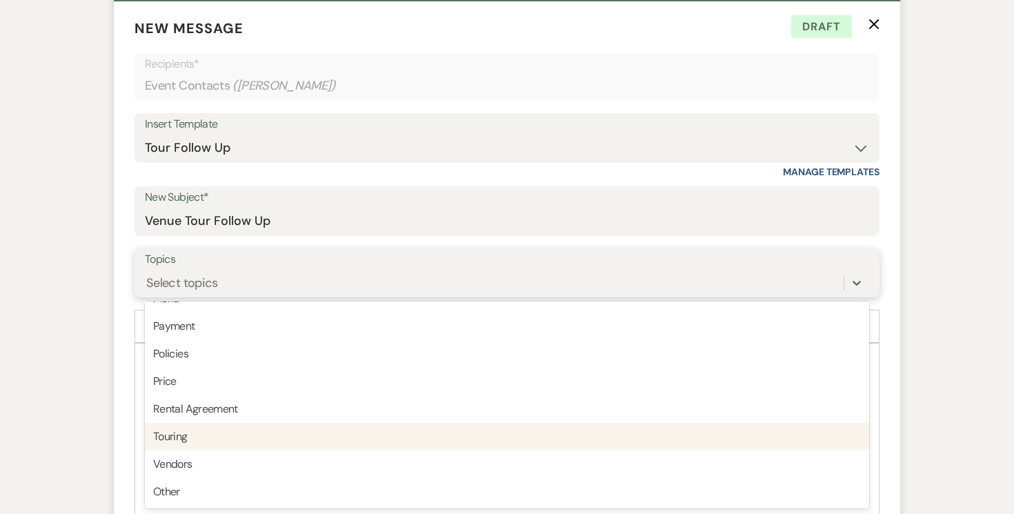
click at [522, 445] on div "Touring" at bounding box center [507, 437] width 725 height 28
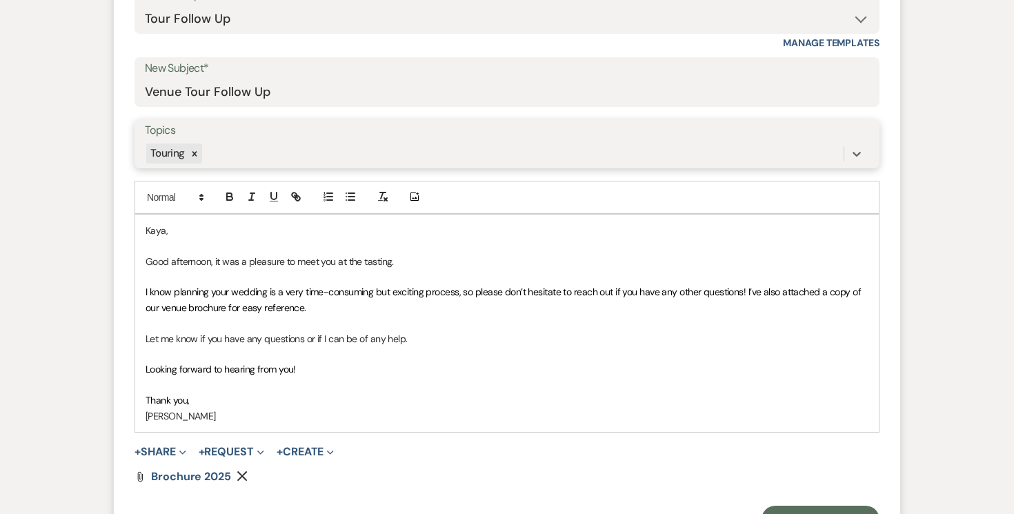
scroll to position [703, 0]
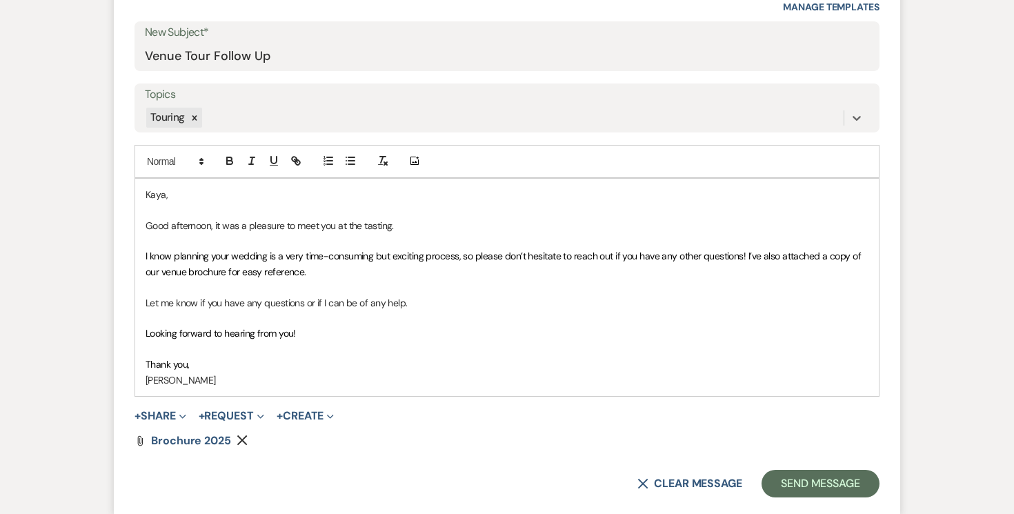
click at [170, 190] on p "Kaya," at bounding box center [507, 194] width 723 height 15
click at [165, 411] on button "+ Share Expand" at bounding box center [161, 416] width 52 height 11
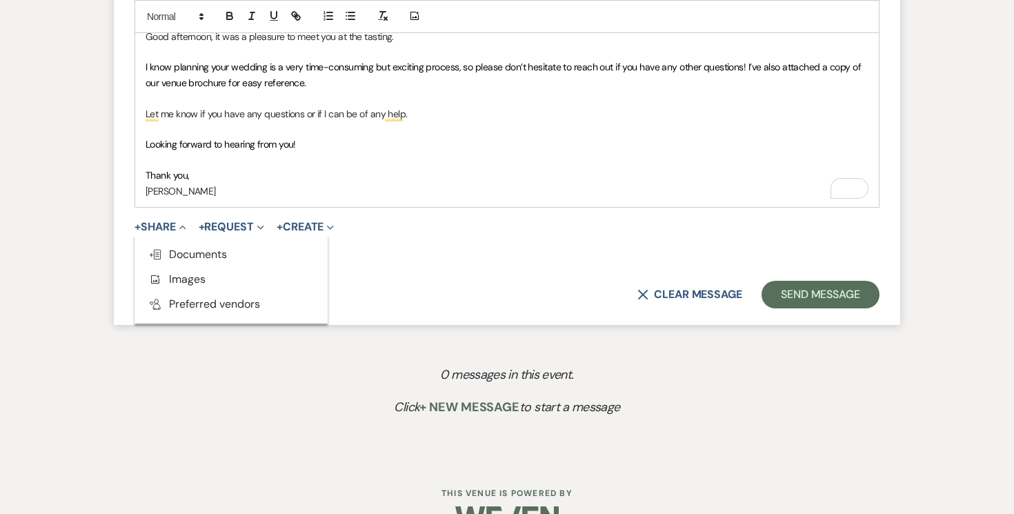
scroll to position [907, 0]
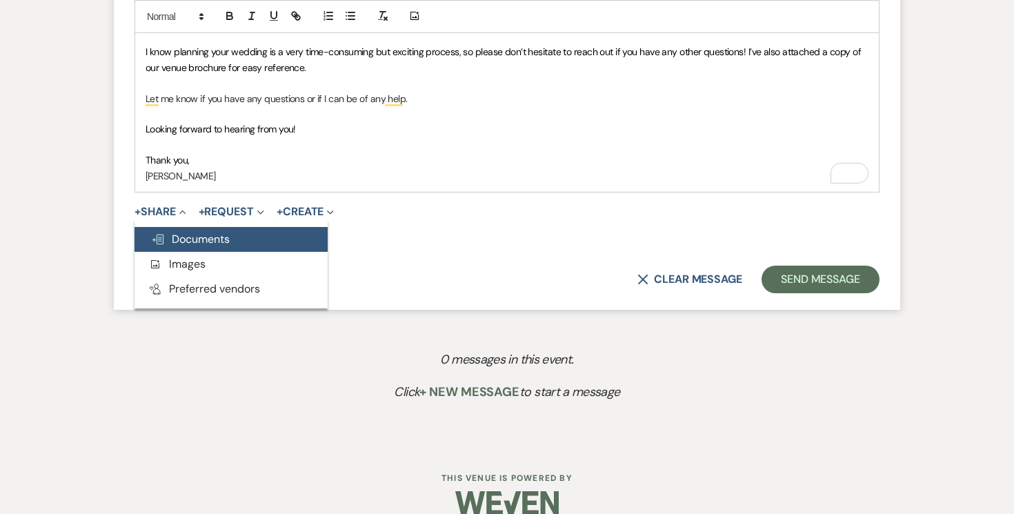
click at [223, 243] on span "Doc Upload Documents" at bounding box center [190, 239] width 79 height 14
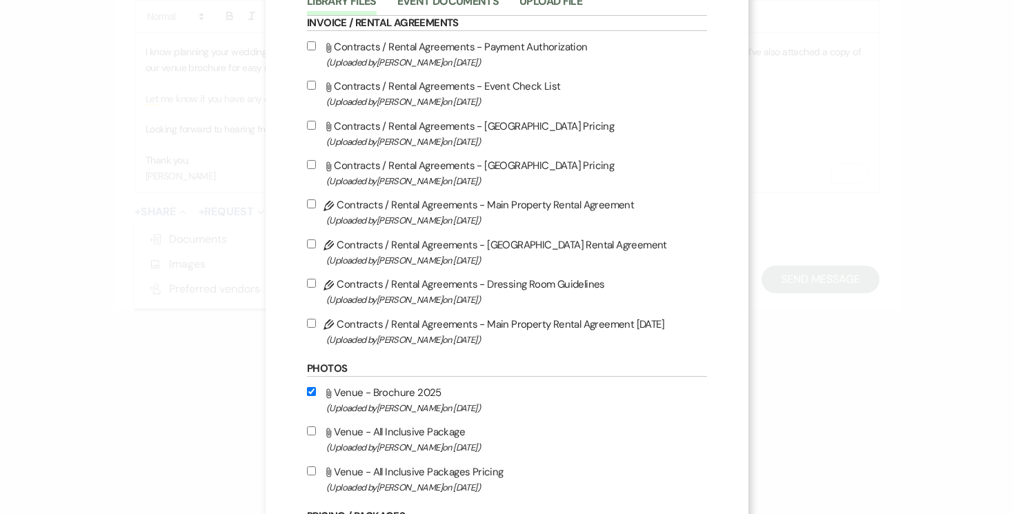
scroll to position [244, 0]
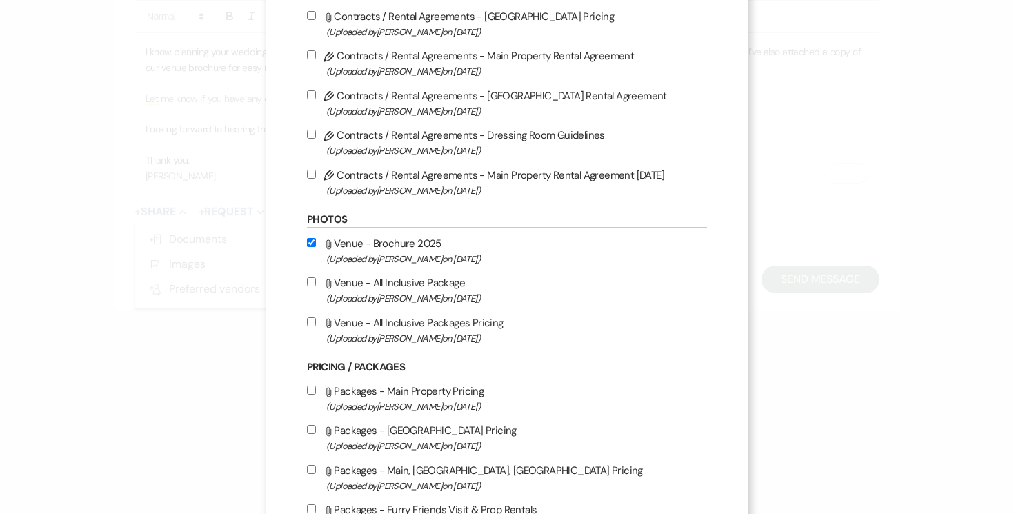
click at [311, 325] on input "Attach File Venue - All Inclusive Packages Pricing (Uploaded by [PERSON_NAME] o…" at bounding box center [311, 321] width 9 height 9
checkbox input "true"
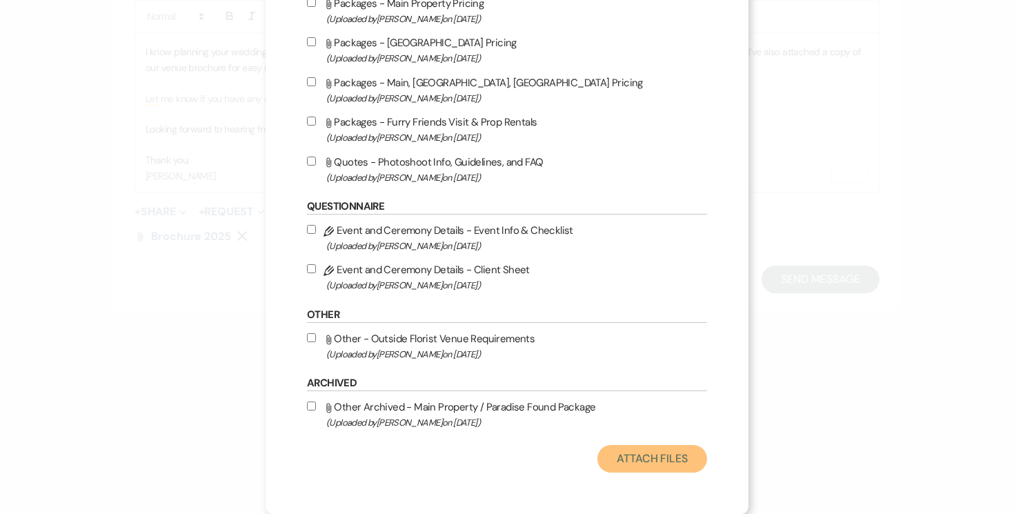
click at [651, 460] on button "Attach Files" at bounding box center [653, 459] width 110 height 28
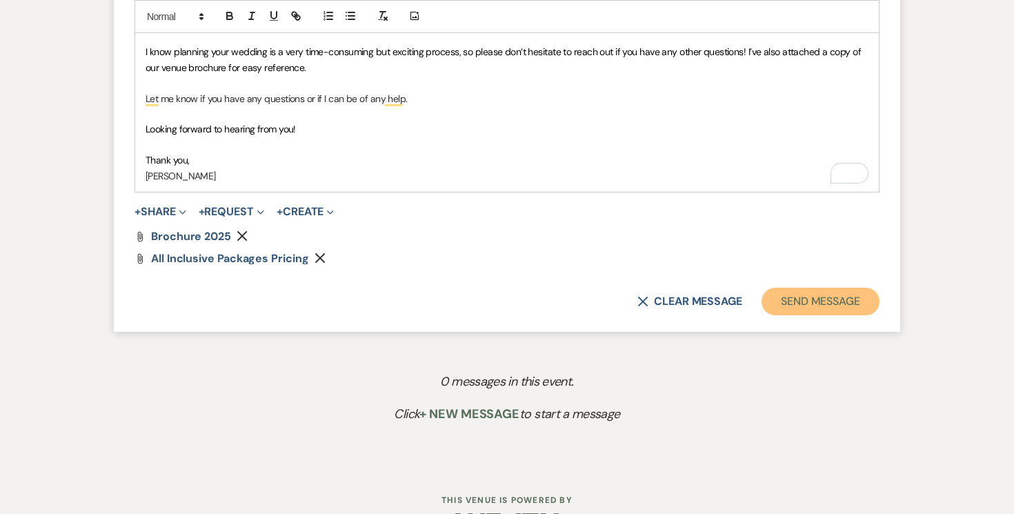
click at [843, 299] on button "Send Message" at bounding box center [821, 302] width 118 height 28
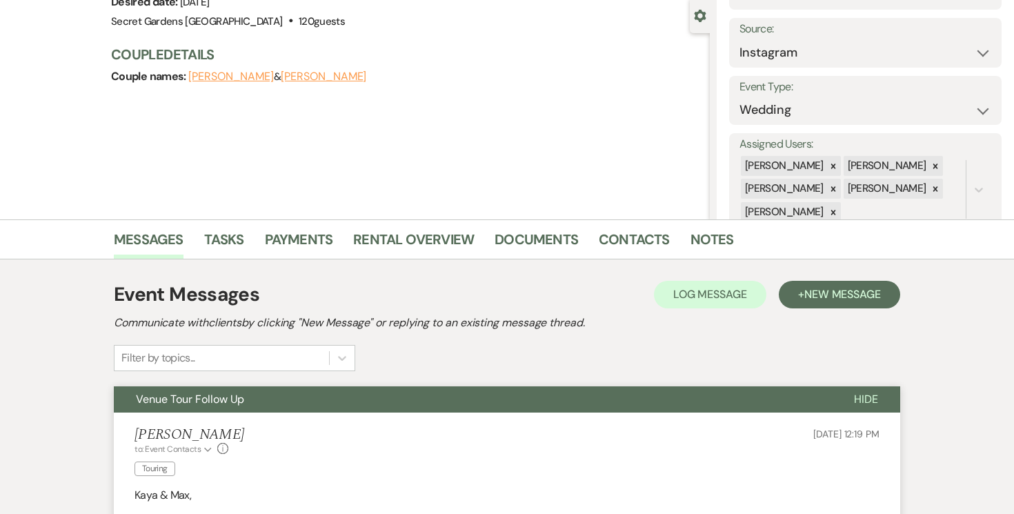
scroll to position [0, 0]
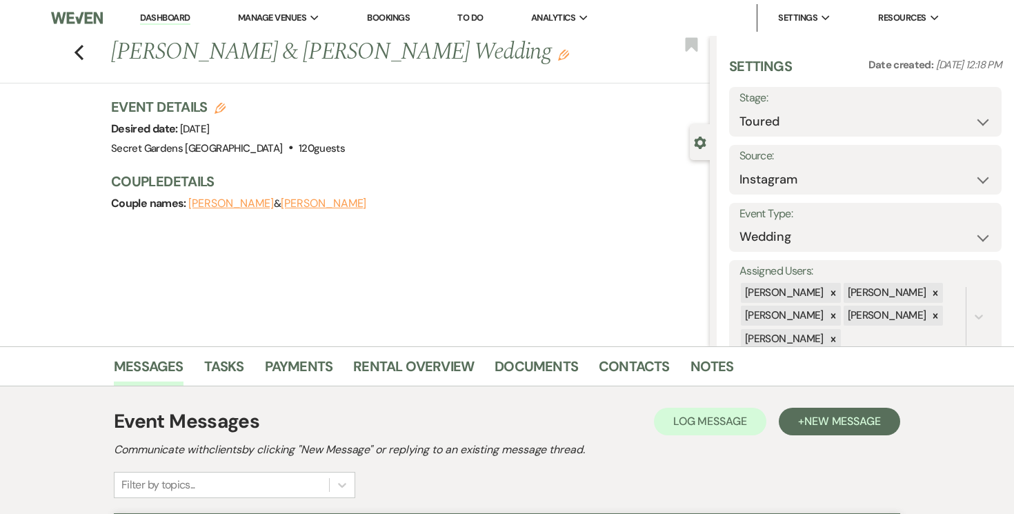
click at [166, 15] on link "Dashboard" at bounding box center [165, 18] width 50 height 13
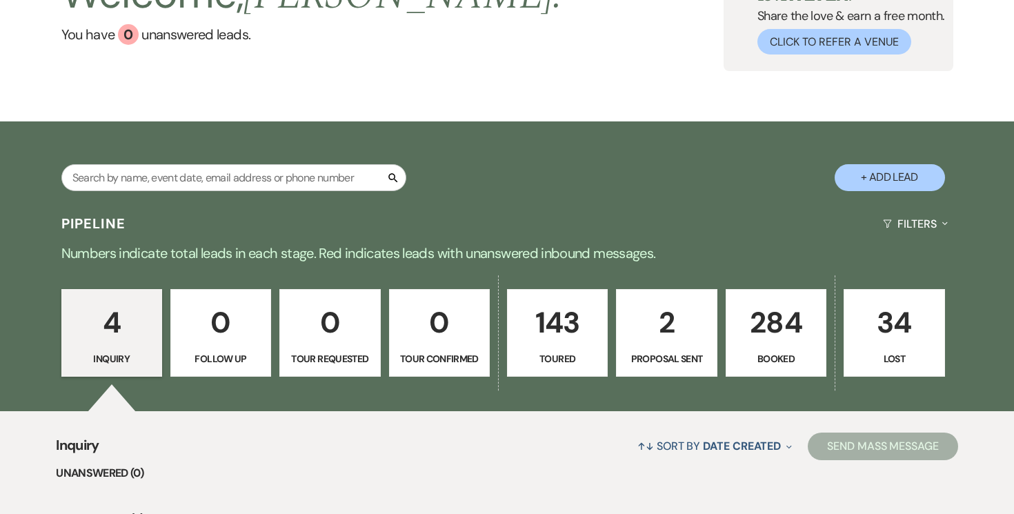
scroll to position [123, 0]
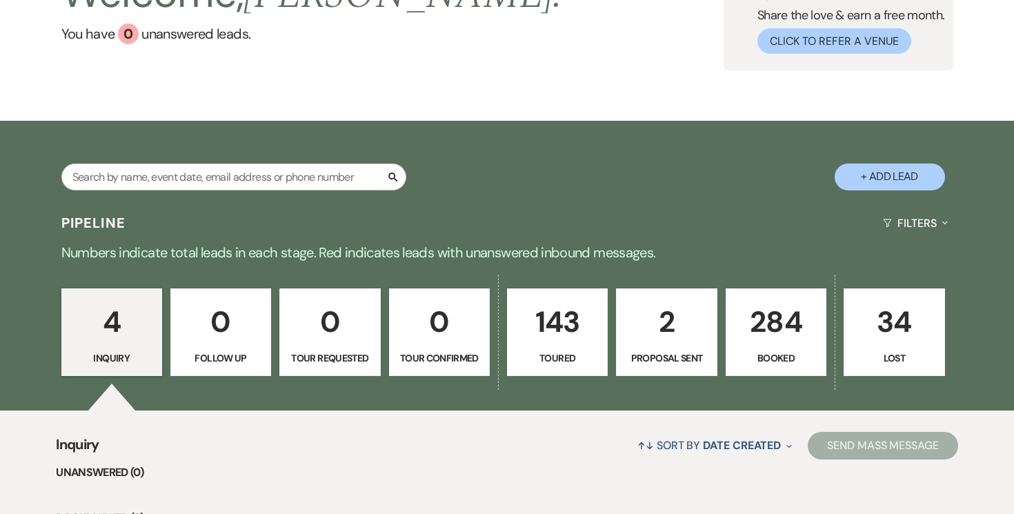
click at [899, 177] on button "+ Add Lead" at bounding box center [890, 177] width 110 height 27
select select "834"
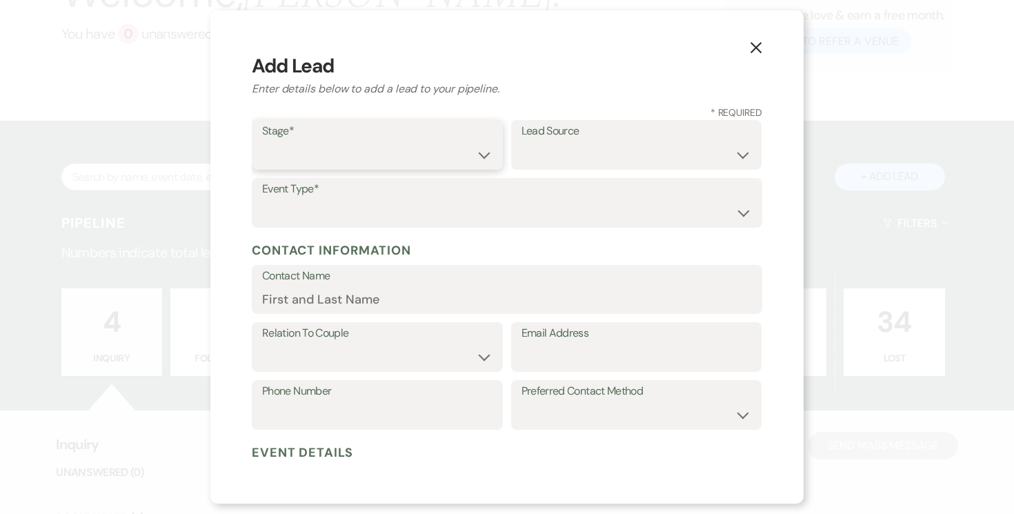
click at [484, 152] on select "Inquiry Follow Up Tour Requested Tour Confirmed Toured Proposal Sent Booked Lost" at bounding box center [377, 154] width 230 height 27
select select "5"
click at [262, 141] on select "Inquiry Follow Up Tour Requested Tour Confirmed Toured Proposal Sent Booked Lost" at bounding box center [377, 154] width 230 height 27
click at [720, 162] on select "Weven Venue Website Instagram Facebook Pinterest Google The Knot Wedding Wire H…" at bounding box center [637, 154] width 230 height 27
select select "2"
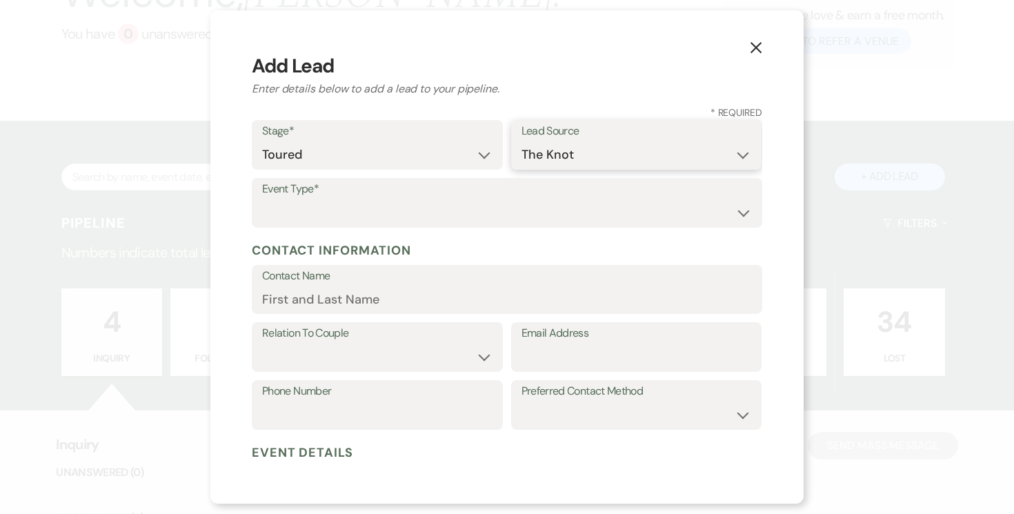
click at [522, 141] on select "Weven Venue Website Instagram Facebook Pinterest Google The Knot Wedding Wire H…" at bounding box center [637, 154] width 230 height 27
click at [597, 213] on select "Wedding Anniversary Party Baby Shower Bachelorette / Bachelor Party Birthday Pa…" at bounding box center [507, 212] width 490 height 27
select select "1"
click at [262, 199] on select "Wedding Anniversary Party Baby Shower Bachelorette / Bachelor Party Birthday Pa…" at bounding box center [507, 212] width 490 height 27
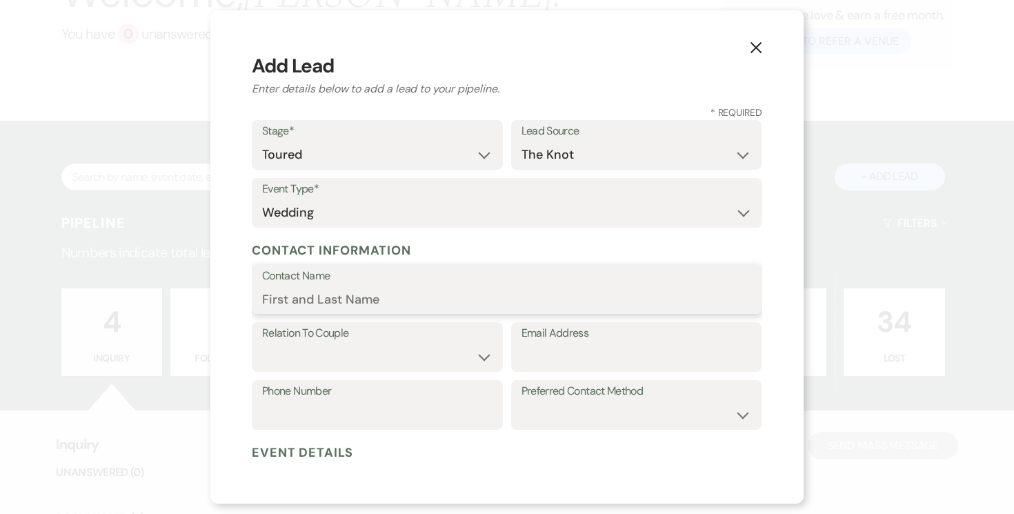
click at [341, 299] on input "Contact Name" at bounding box center [507, 299] width 490 height 27
type input "[PERSON_NAME]"
click at [360, 364] on select "Couple Planner Parent of Couple Family Member Friend Other" at bounding box center [377, 357] width 230 height 27
select select "1"
click at [262, 344] on select "Couple Planner Parent of Couple Family Member Friend Other" at bounding box center [377, 357] width 230 height 27
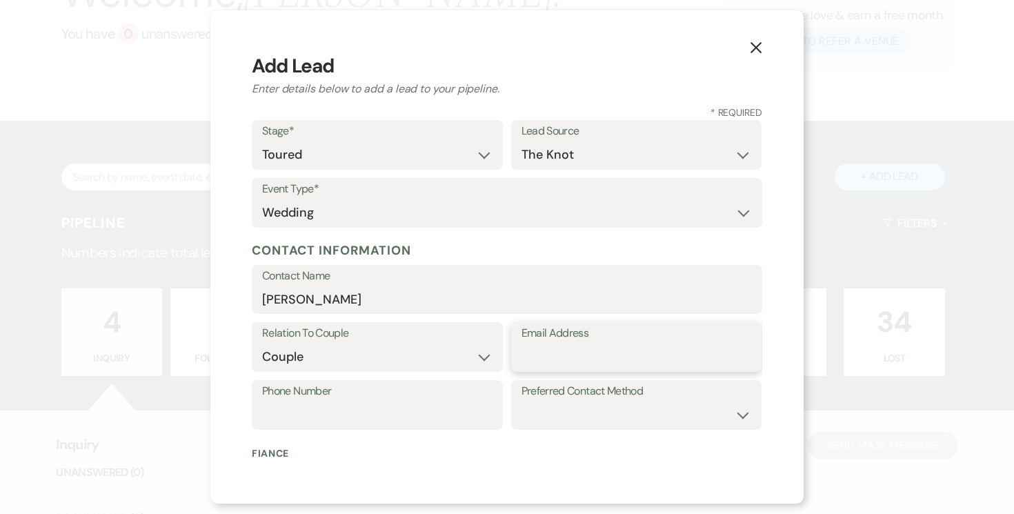
click at [562, 351] on input "Email Address" at bounding box center [637, 357] width 230 height 27
type input "[EMAIL_ADDRESS][DOMAIN_NAME]"
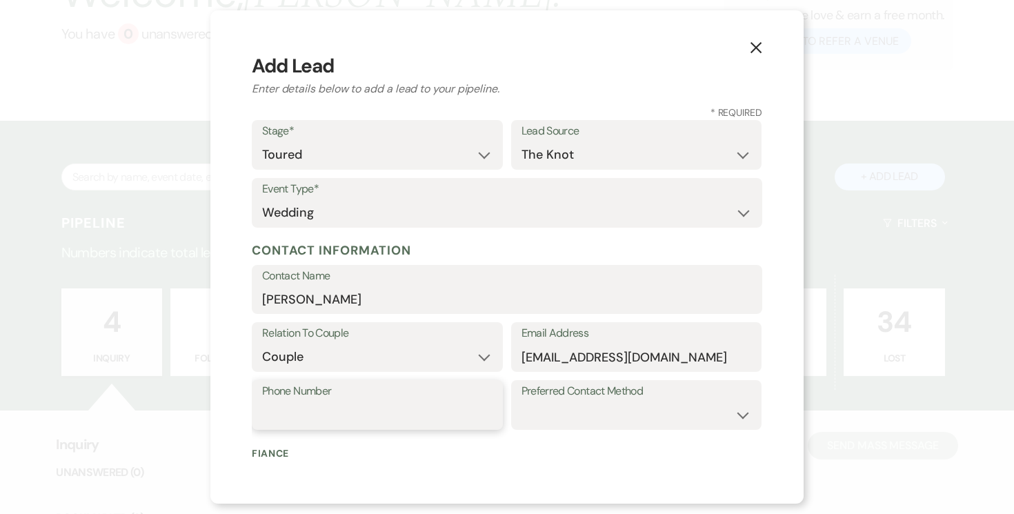
click at [395, 415] on input "Phone Number" at bounding box center [377, 415] width 230 height 27
type input "[PHONE_NUMBER]"
click at [689, 416] on select "Email Phone Text" at bounding box center [637, 415] width 230 height 27
select select "text"
click at [522, 402] on select "Email Phone Text" at bounding box center [637, 415] width 230 height 27
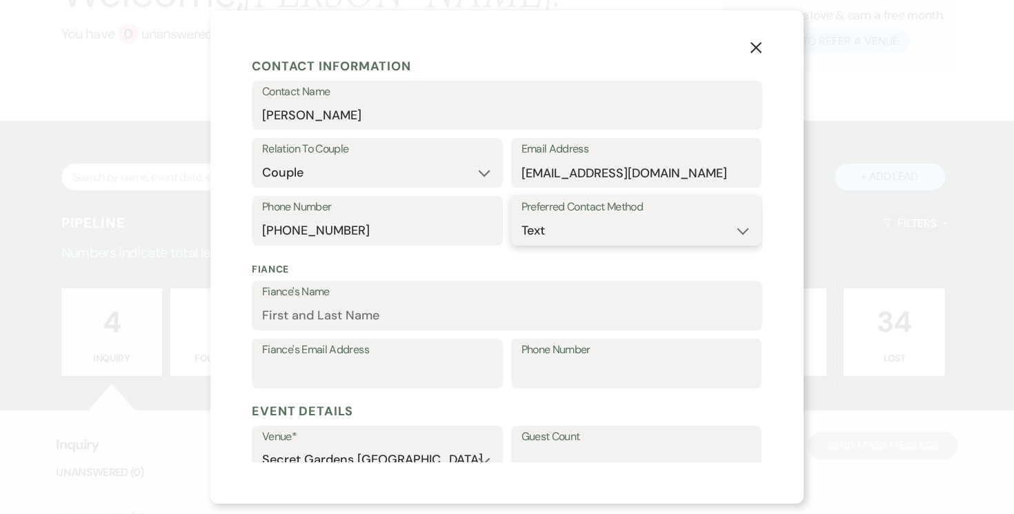
scroll to position [189, 0]
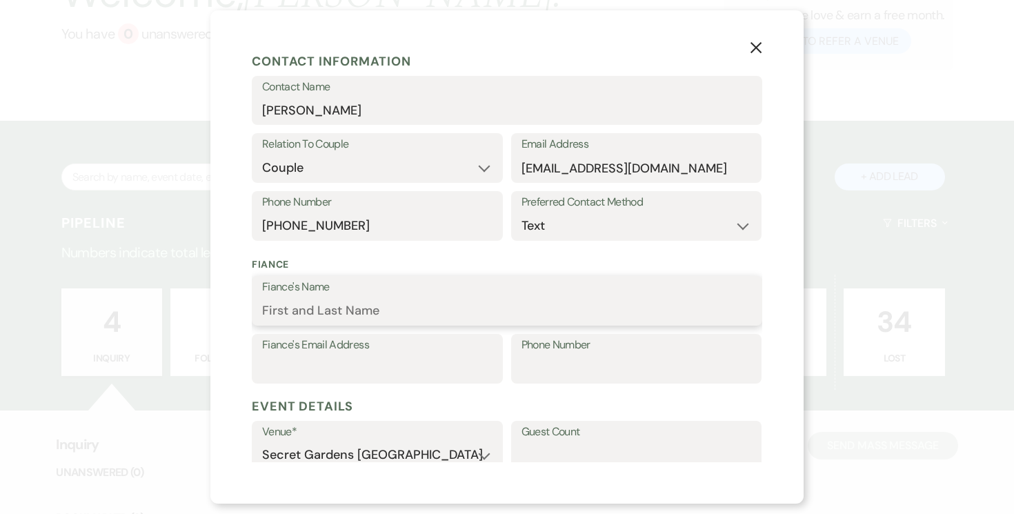
click at [447, 299] on input "Fiance's Name" at bounding box center [507, 310] width 490 height 27
type input "[PERSON_NAME]"
click at [406, 368] on input "Fiance's Email Address" at bounding box center [377, 368] width 230 height 27
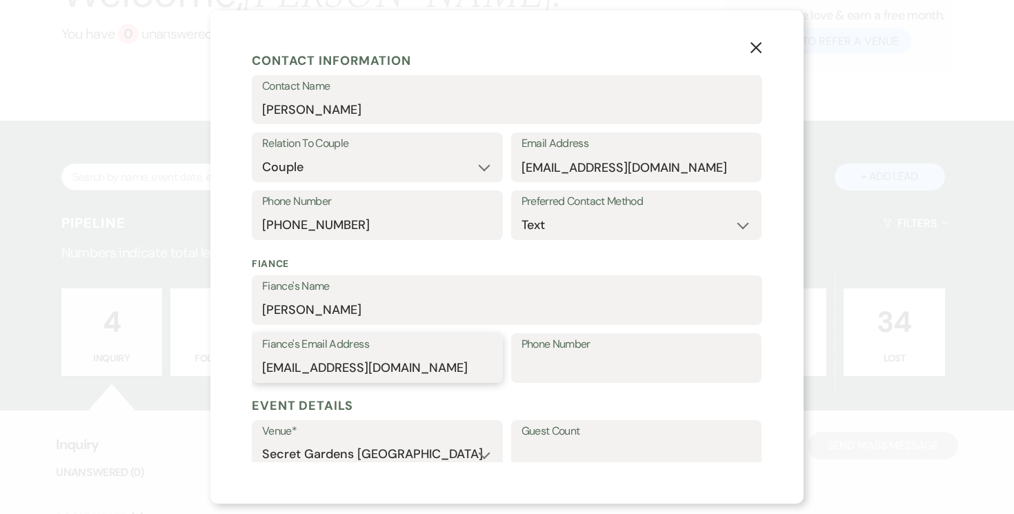
type input "[EMAIL_ADDRESS][DOMAIN_NAME]"
click at [581, 361] on input "Phone Number" at bounding box center [637, 368] width 230 height 27
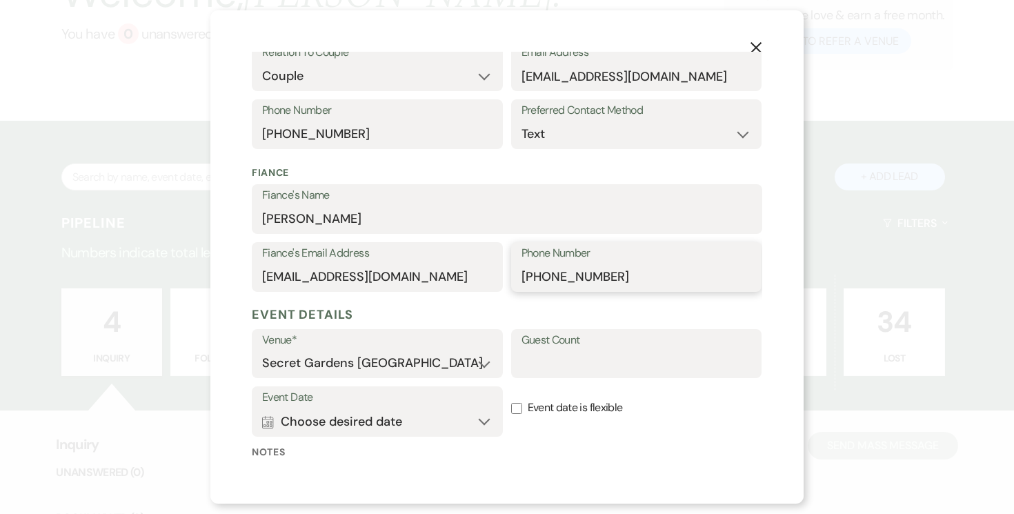
type input "[PHONE_NUMBER]"
click at [587, 370] on input "Guest Count" at bounding box center [637, 363] width 230 height 27
type input "701-00"
click at [483, 417] on button "Calendar Choose desired date Expand" at bounding box center [377, 422] width 230 height 28
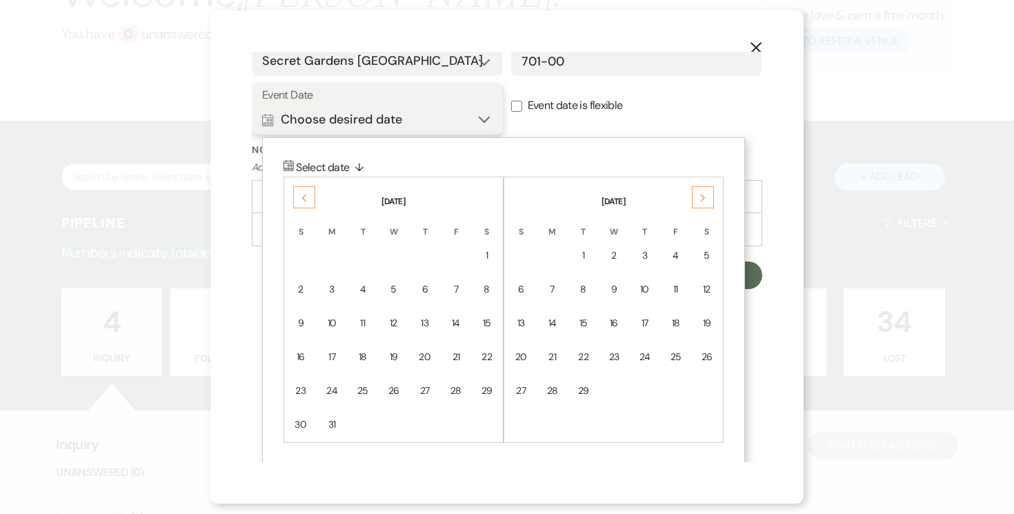
scroll to position [585, 0]
click at [304, 196] on icon "Previous" at bounding box center [304, 196] width 7 height 8
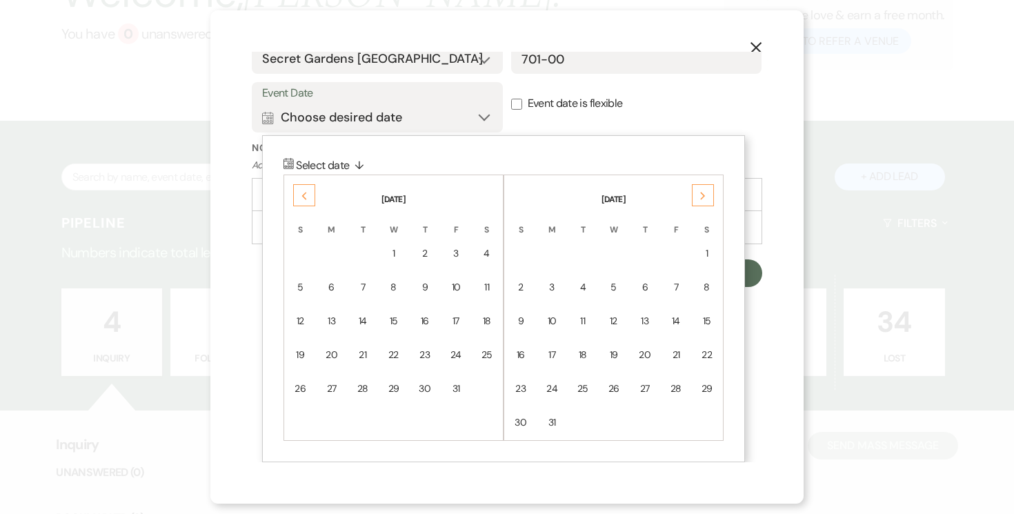
click at [304, 196] on icon "Previous" at bounding box center [304, 196] width 7 height 8
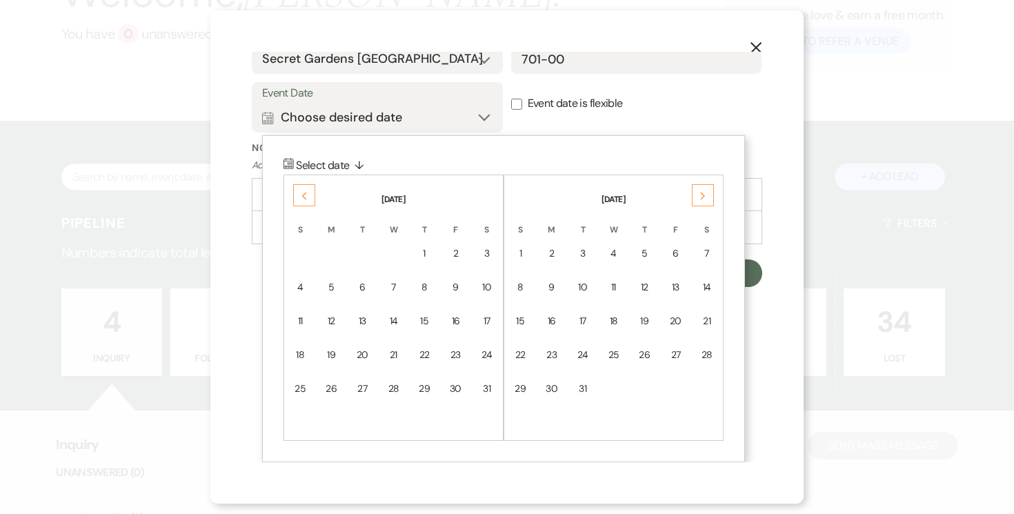
click at [304, 196] on icon "Previous" at bounding box center [304, 196] width 7 height 8
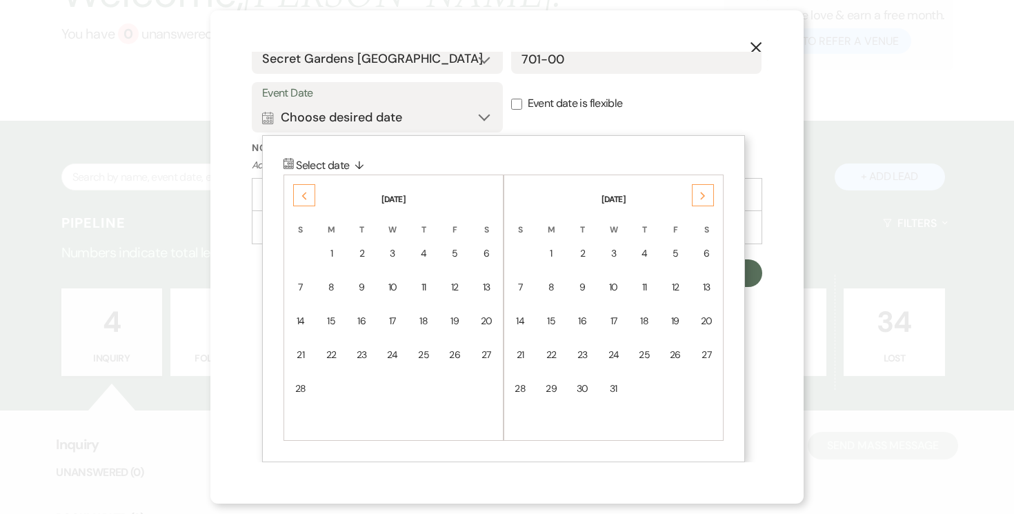
click at [304, 196] on icon "Previous" at bounding box center [304, 196] width 7 height 8
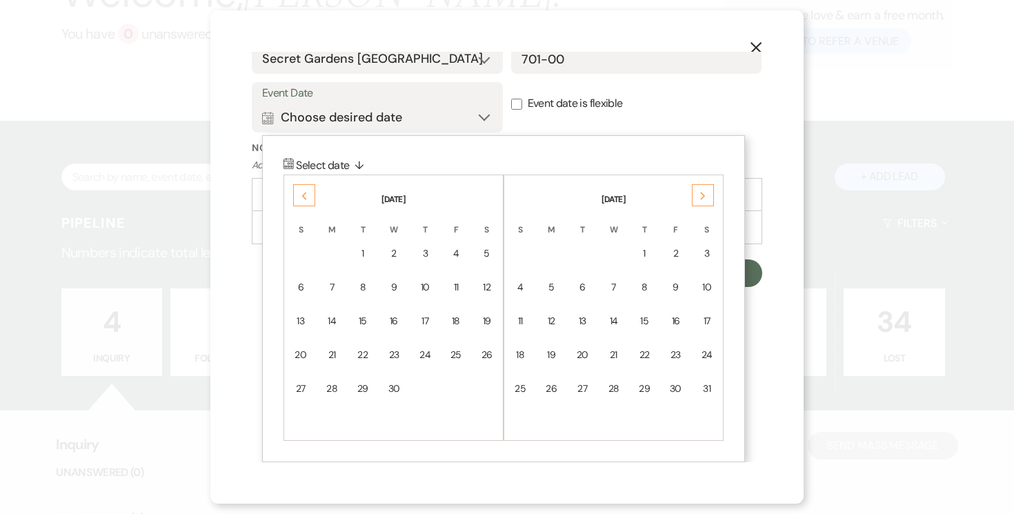
click at [304, 196] on icon "Previous" at bounding box center [304, 196] width 7 height 8
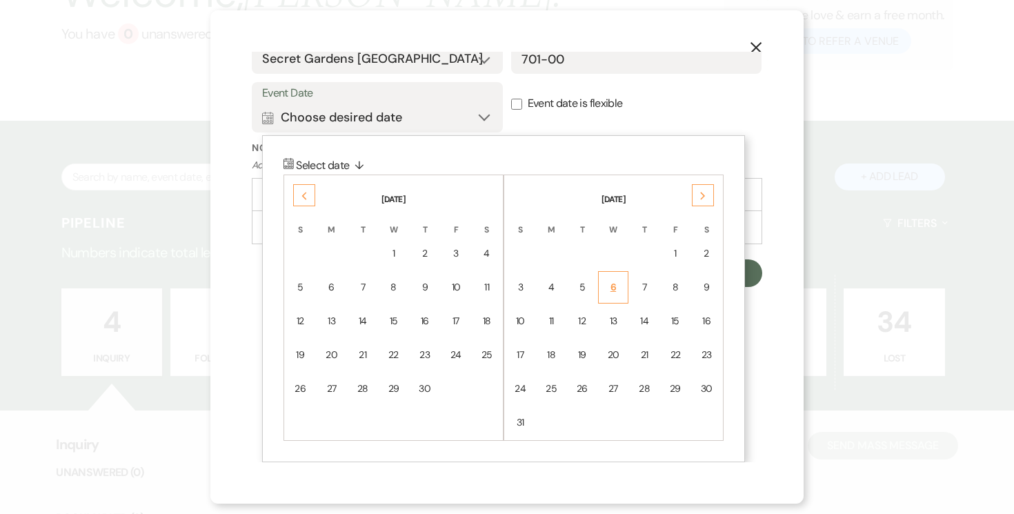
click at [612, 283] on div "6" at bounding box center [613, 287] width 12 height 14
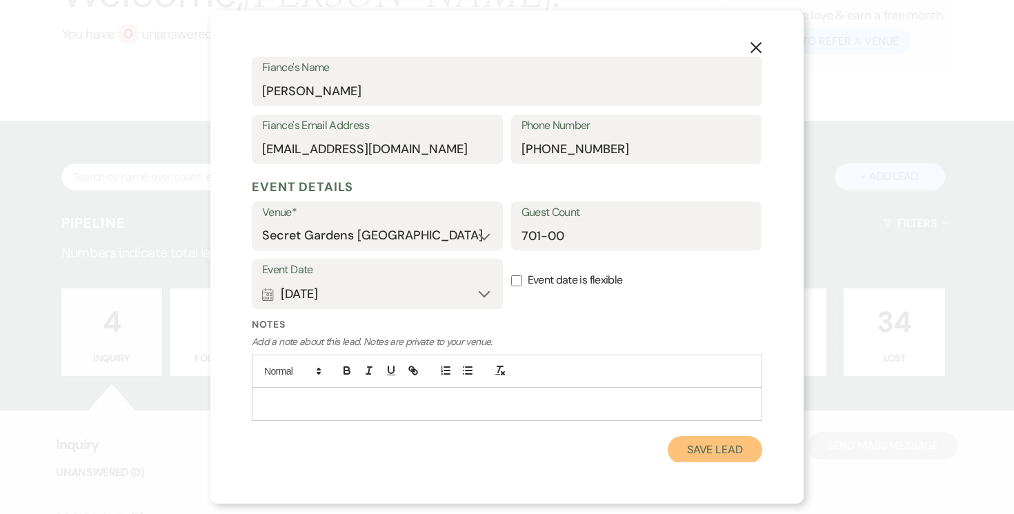
click at [720, 449] on button "Save Lead" at bounding box center [715, 450] width 95 height 28
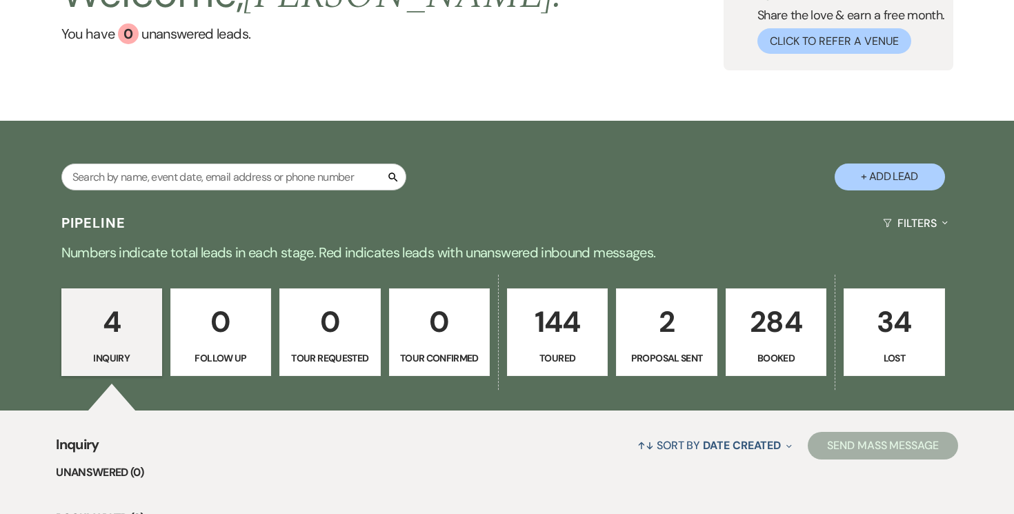
click at [567, 339] on p "144" at bounding box center [557, 322] width 83 height 46
select select "5"
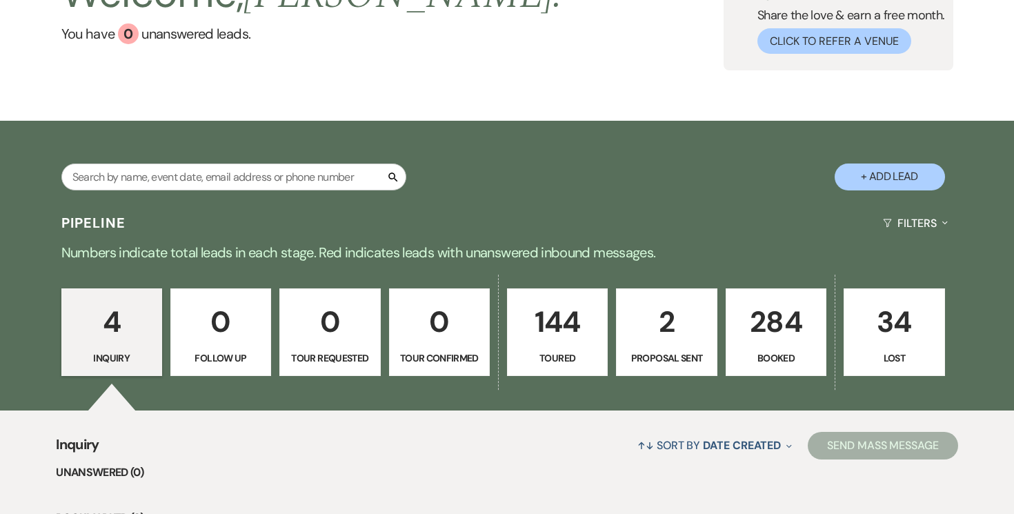
select select "5"
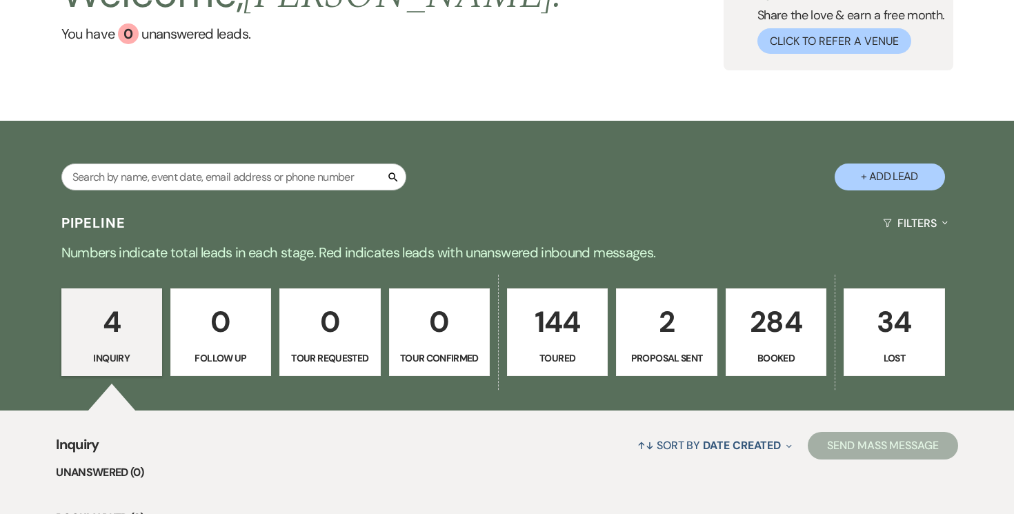
select select "5"
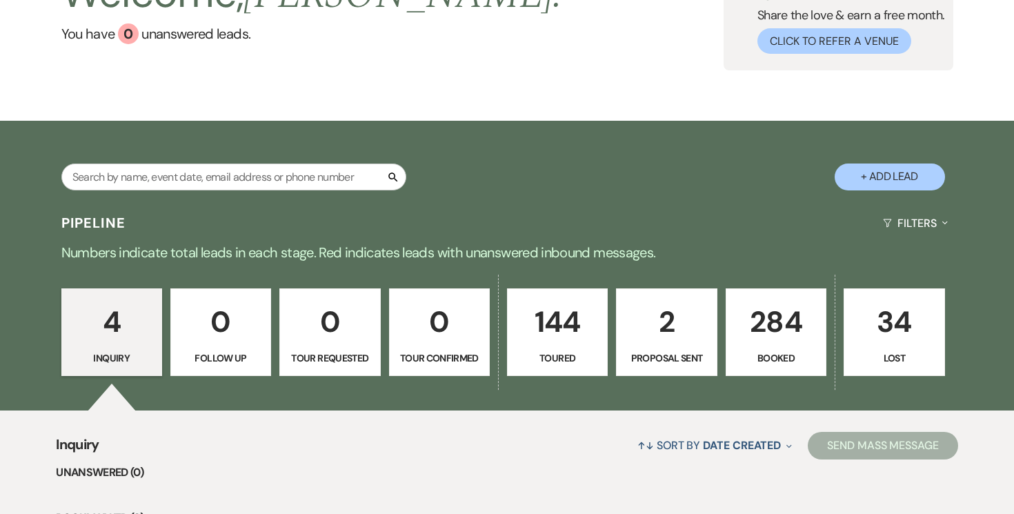
select select "5"
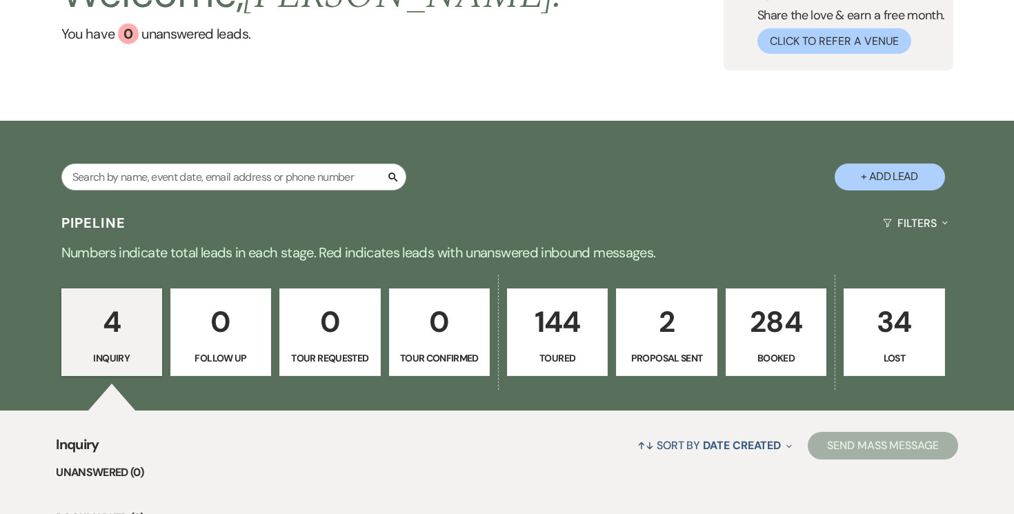
select select "5"
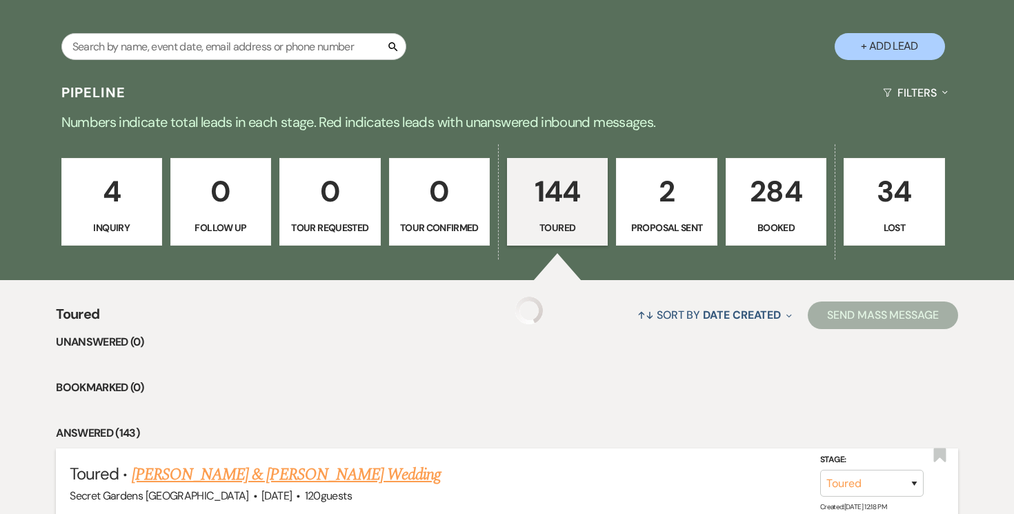
scroll to position [449, 0]
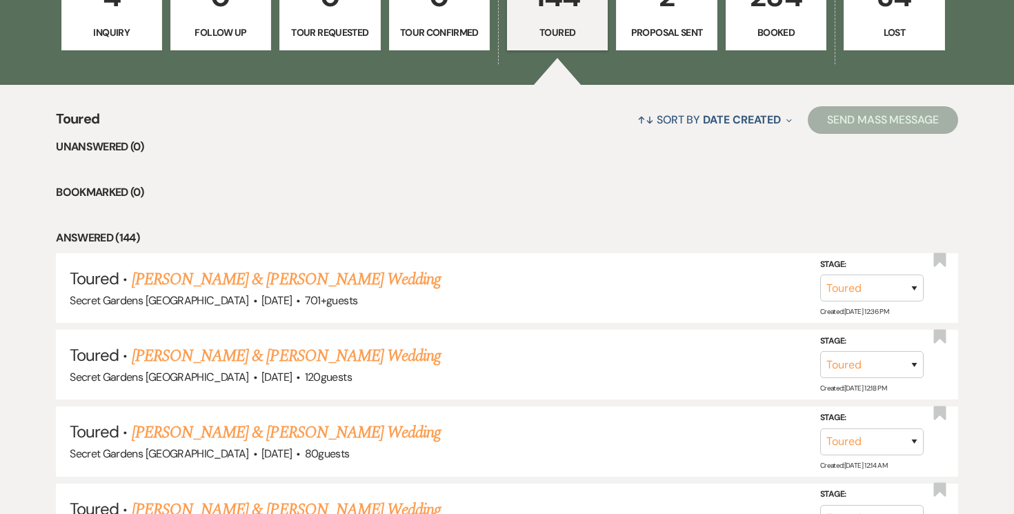
click at [363, 280] on link "[PERSON_NAME] & [PERSON_NAME] Wedding" at bounding box center [286, 279] width 309 height 25
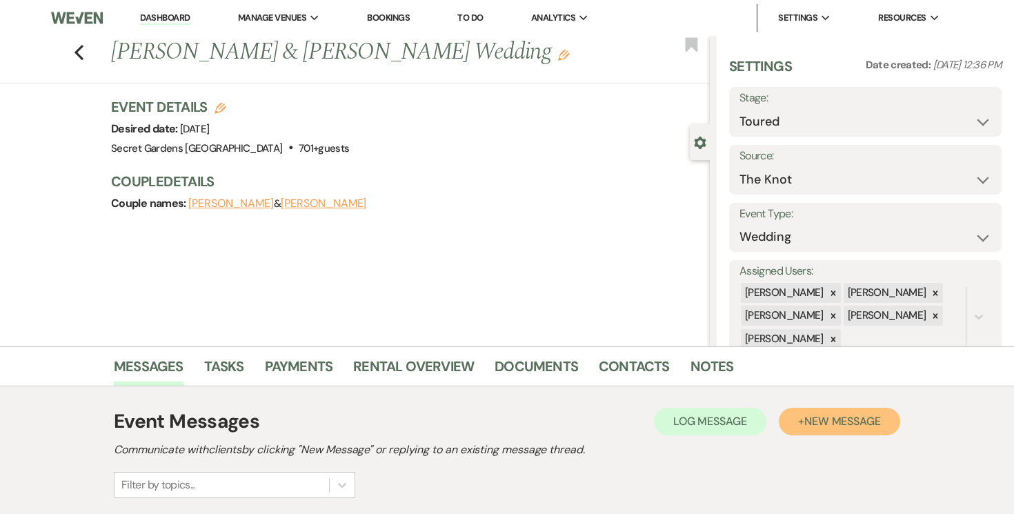
click at [845, 411] on button "+ New Message" at bounding box center [839, 422] width 121 height 28
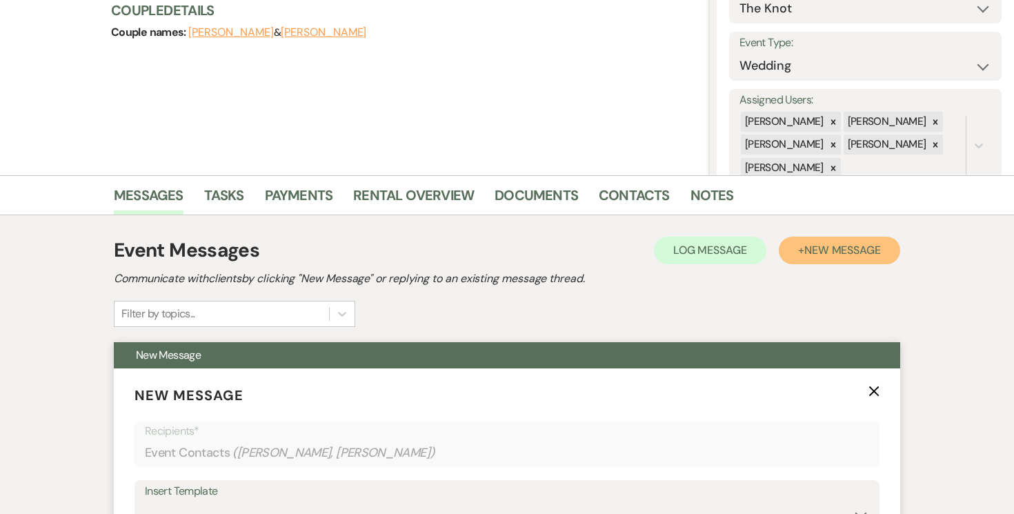
scroll to position [402, 0]
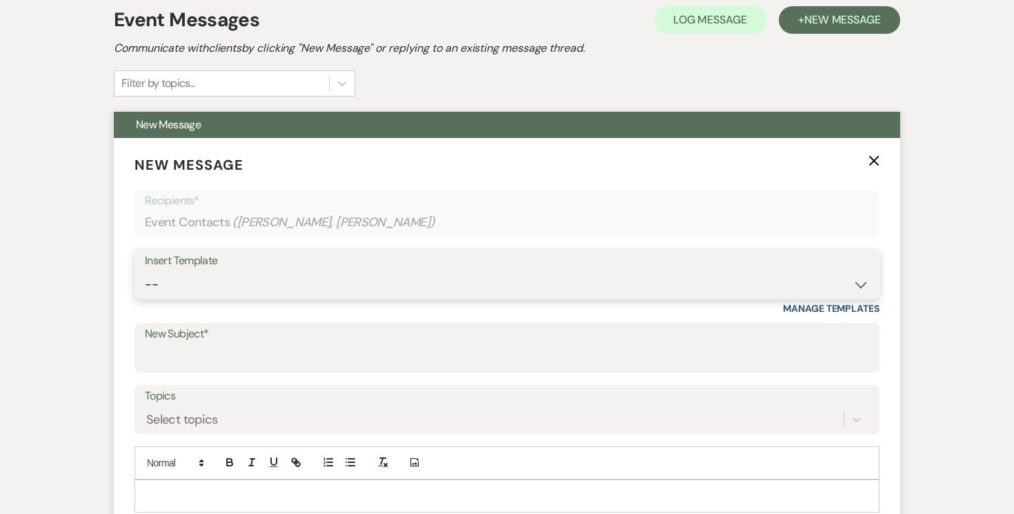
click at [862, 286] on select "-- Weven Planning Portal Introduction (Booked Events) Tour Request Response Fol…" at bounding box center [507, 284] width 725 height 27
click at [145, 271] on select "-- Weven Planning Portal Introduction (Booked Events) Tour Request Response Fol…" at bounding box center [507, 284] width 725 height 27
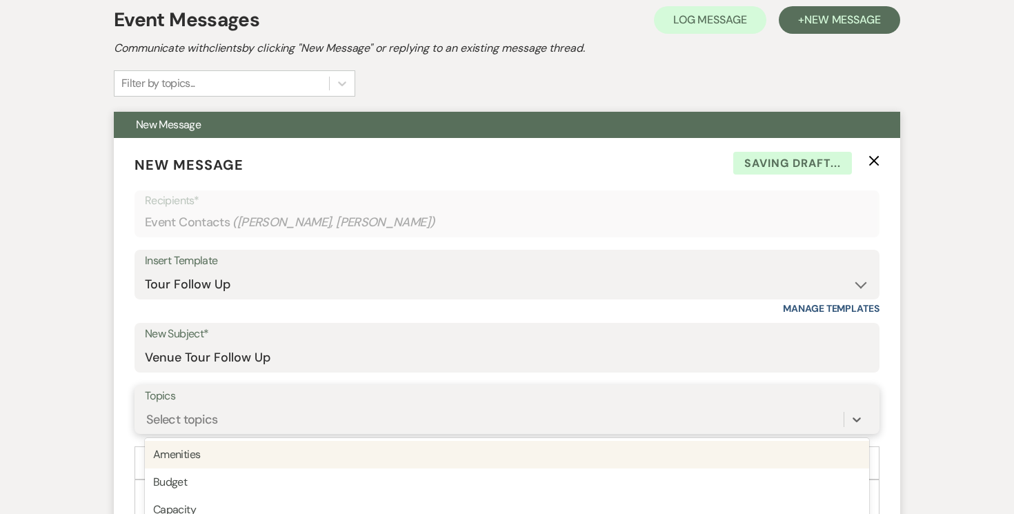
click at [525, 413] on div "option Amenities focused, 1 of 20. 20 results available. Use Up and Down to cho…" at bounding box center [507, 419] width 725 height 26
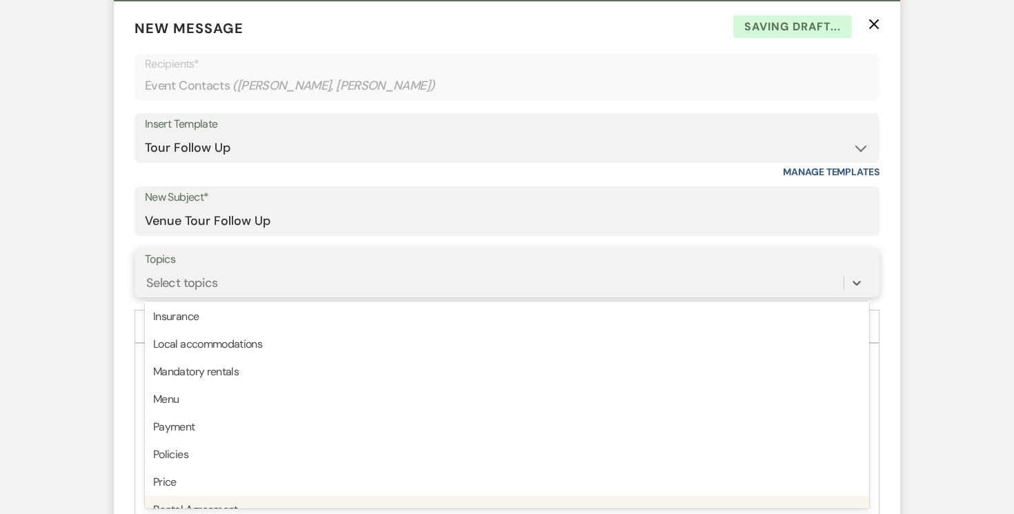
scroll to position [351, 0]
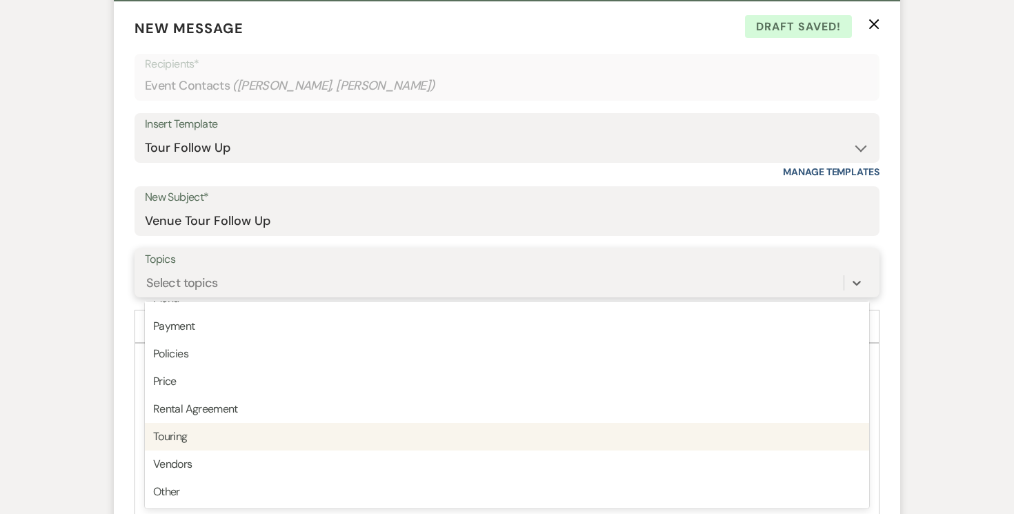
click at [533, 433] on div "Touring" at bounding box center [507, 437] width 725 height 28
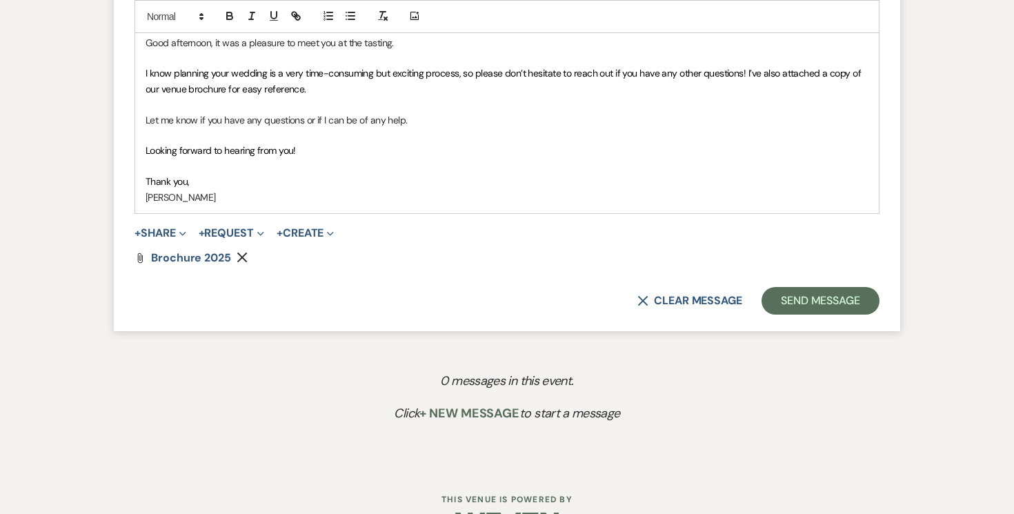
scroll to position [888, 0]
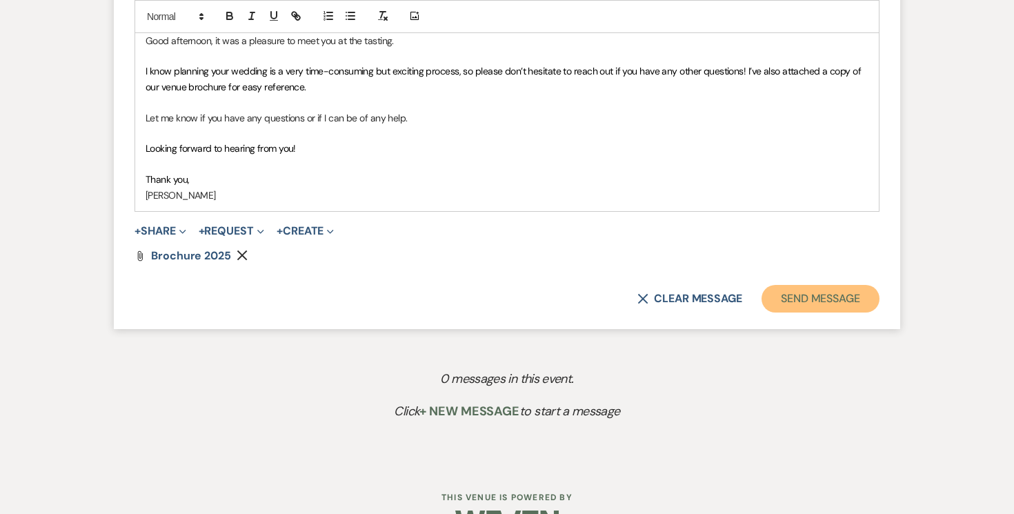
click at [832, 299] on button "Send Message" at bounding box center [821, 299] width 118 height 28
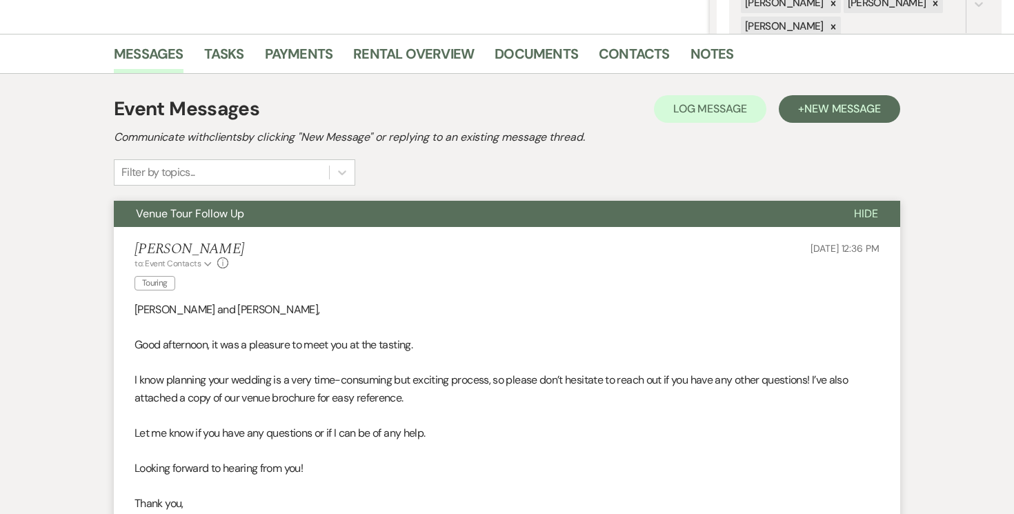
scroll to position [0, 0]
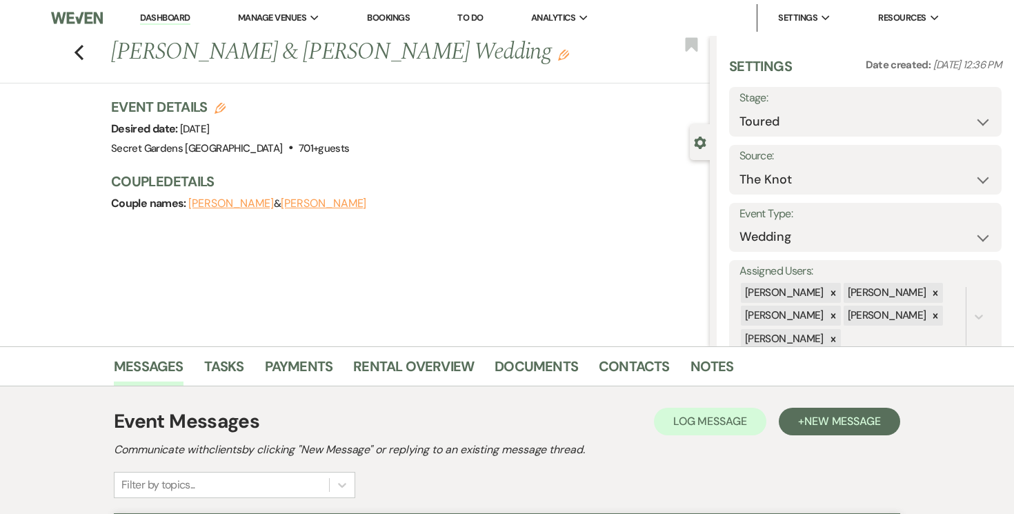
click at [172, 17] on link "Dashboard" at bounding box center [165, 18] width 50 height 13
